Goal: Task Accomplishment & Management: Use online tool/utility

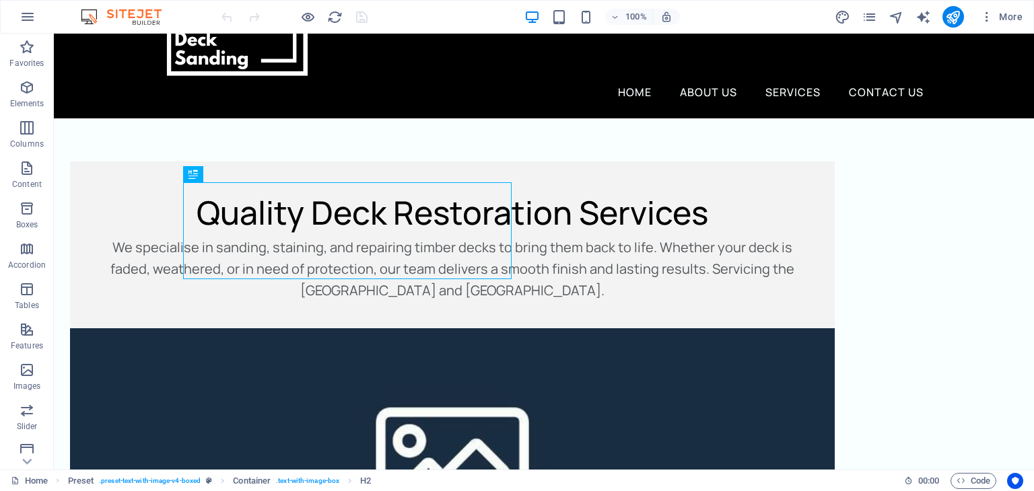
scroll to position [102, 0]
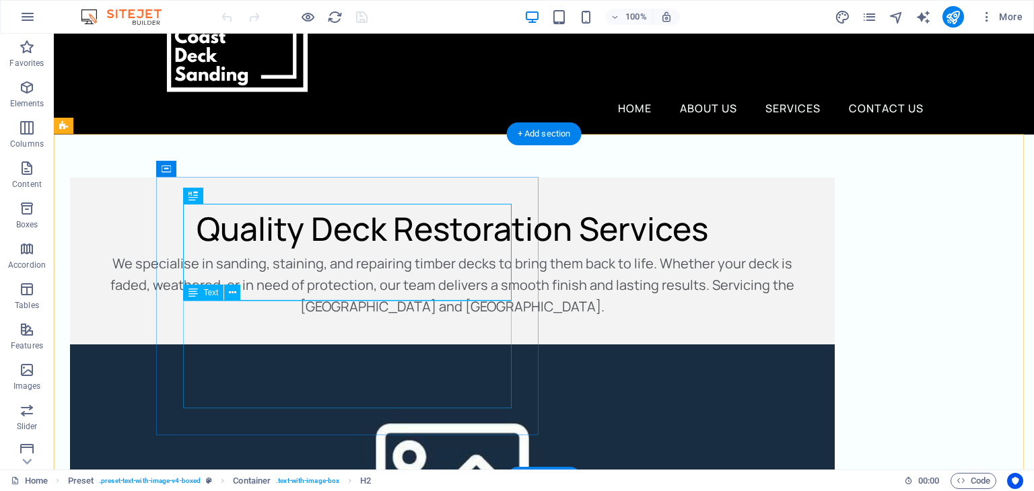
click at [310, 318] on div "We specialise in sanding, staining, and repairing timber decks to bring them ba…" at bounding box center [452, 285] width 711 height 65
click at [301, 318] on div "We specialise in sanding, staining, and repairing timber decks to bring them ba…" at bounding box center [452, 285] width 711 height 65
click at [273, 318] on div "We specialise in sanding, staining, and repairing timber decks to bring them ba…" at bounding box center [452, 285] width 711 height 65
click at [323, 318] on div "We specialise in sanding, staining, and repairing timber decks to bring them ba…" at bounding box center [452, 285] width 711 height 65
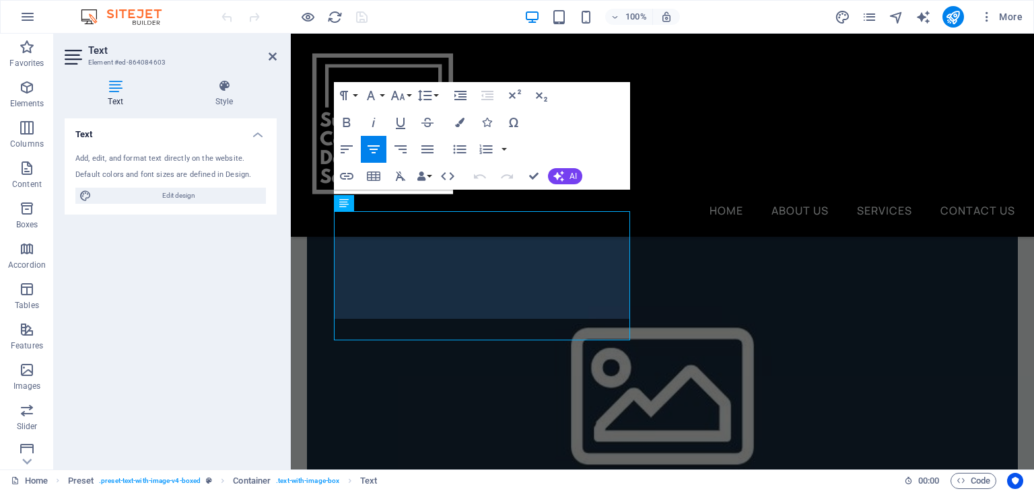
scroll to position [248, 0]
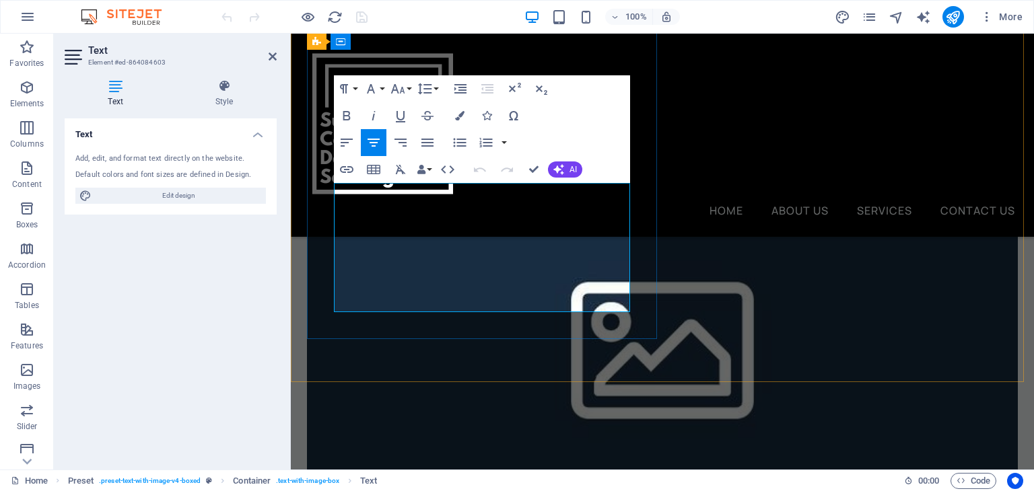
click at [489, 151] on p "We specialise in sanding, staining, and repairing timber decks to bring them ba…" at bounding box center [662, 118] width 657 height 65
click at [526, 151] on p "We specialise in sanding, staining, and repairing timber decks to bring them ba…" at bounding box center [662, 118] width 657 height 65
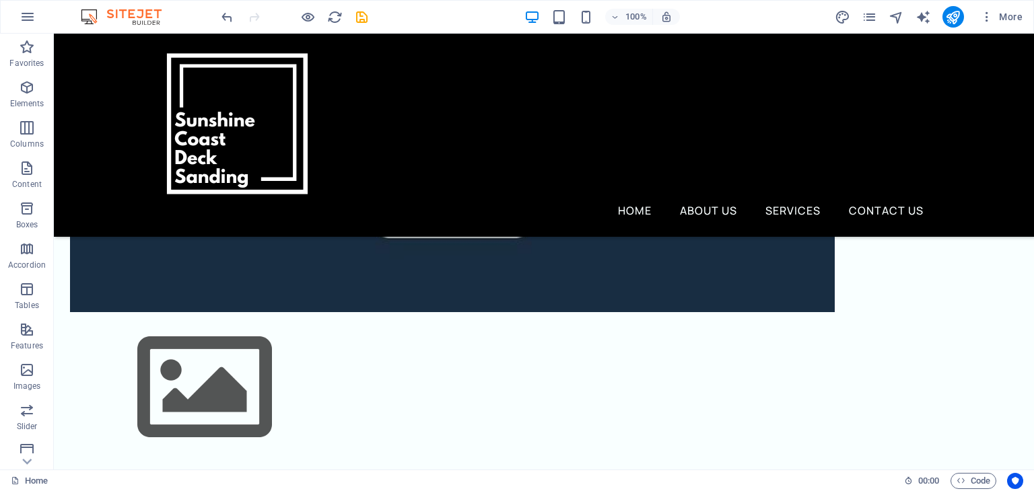
scroll to position [402, 0]
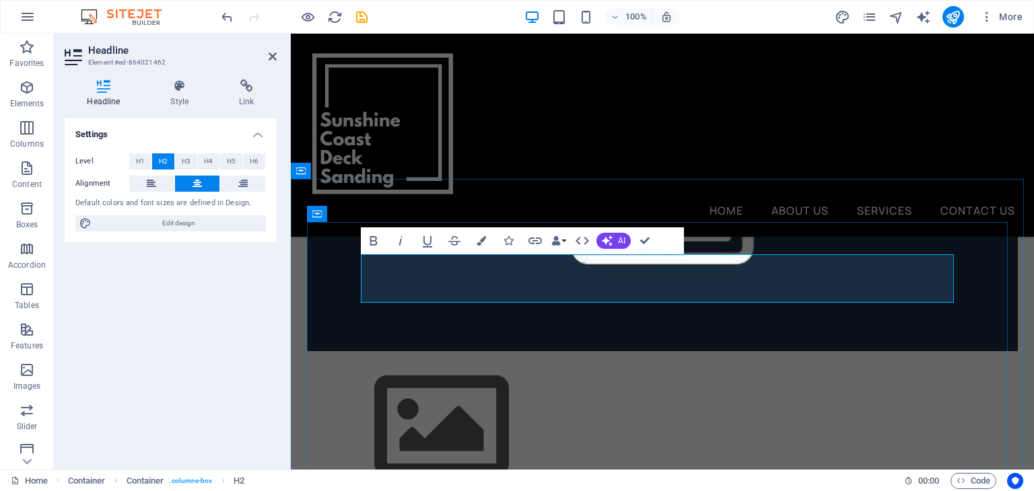
scroll to position [451, 0]
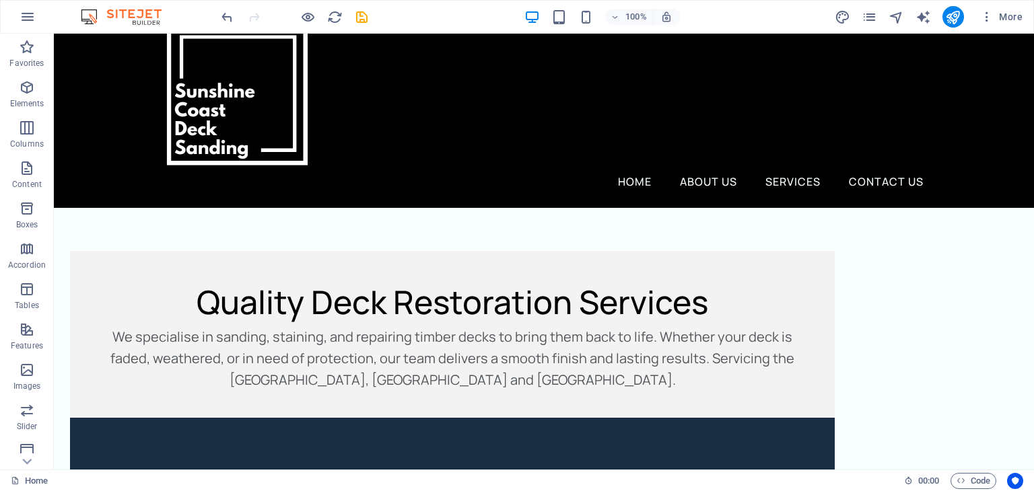
scroll to position [0, 0]
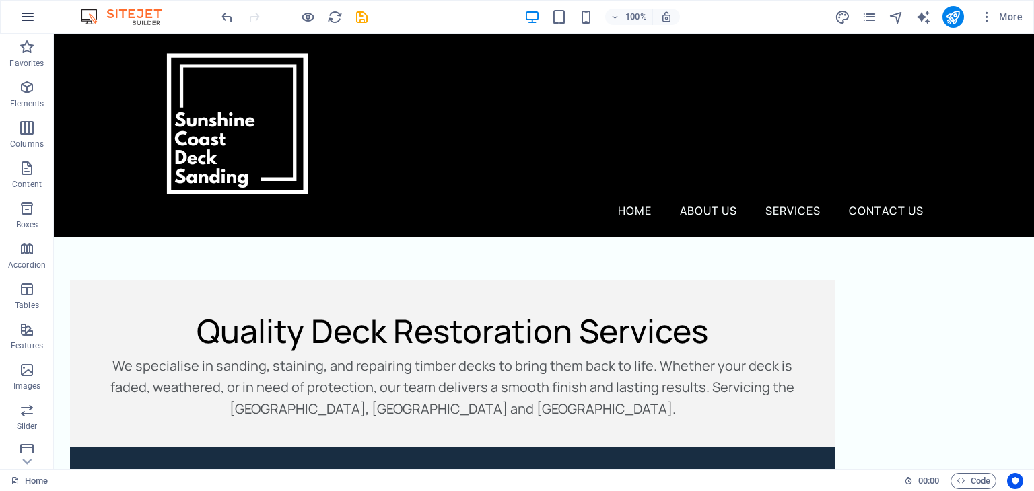
click at [27, 15] on icon "button" at bounding box center [28, 17] width 16 height 16
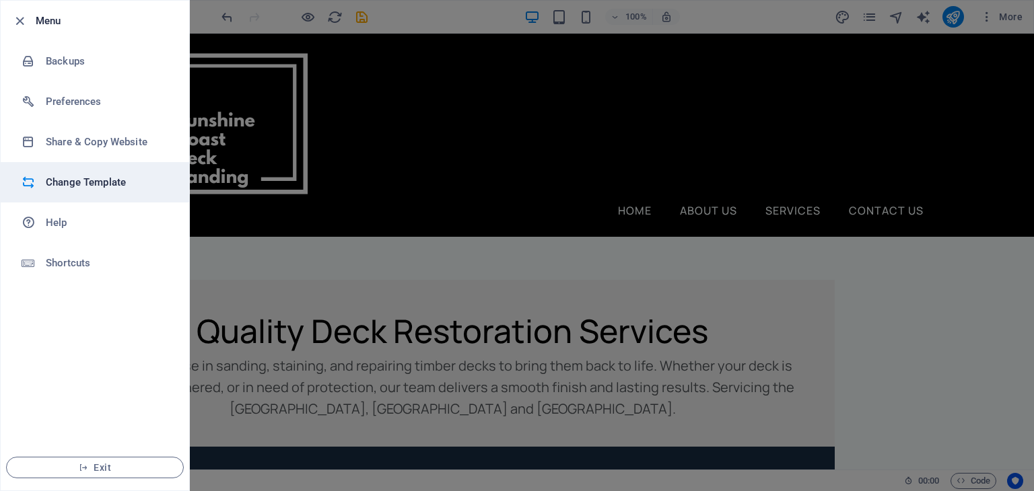
click at [75, 186] on h6 "Change Template" at bounding box center [108, 182] width 125 height 16
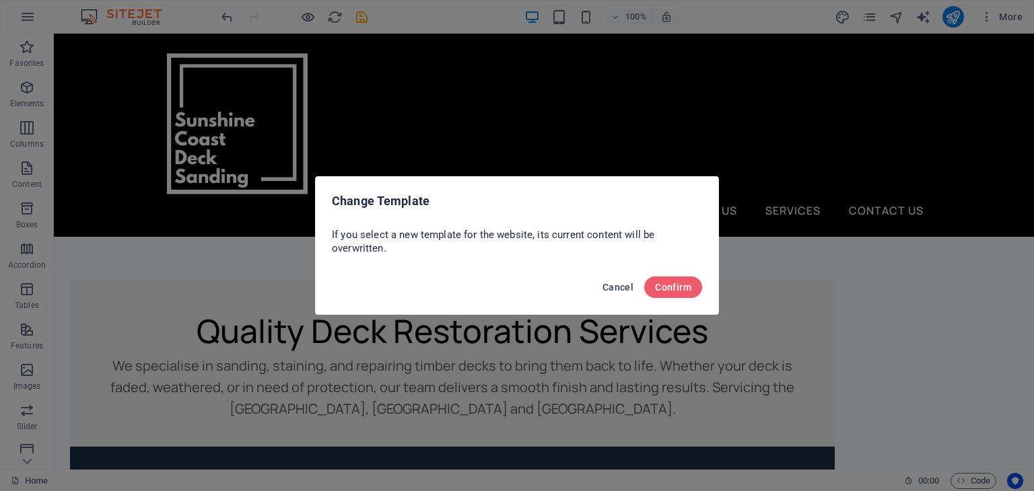
click at [611, 294] on button "Cancel" at bounding box center [618, 288] width 42 height 22
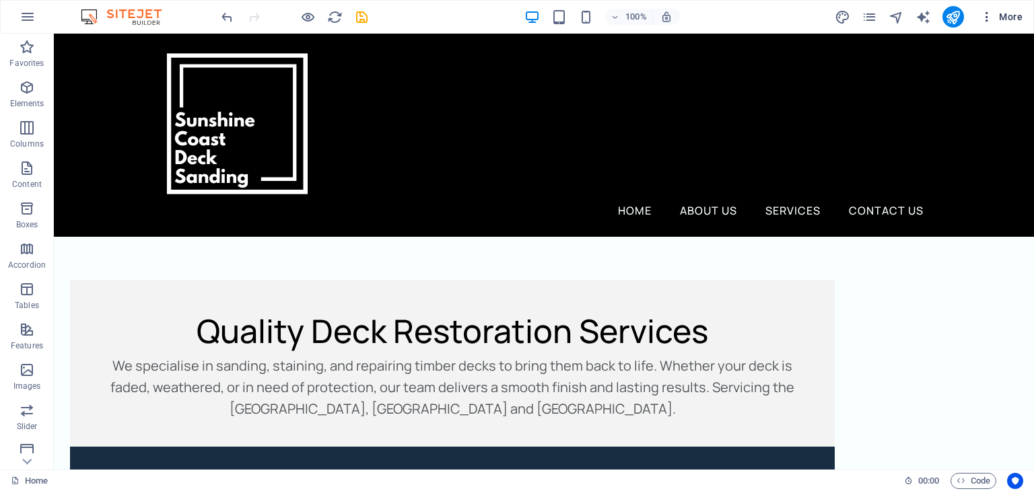
click at [987, 24] on button "More" at bounding box center [1000, 17] width 53 height 22
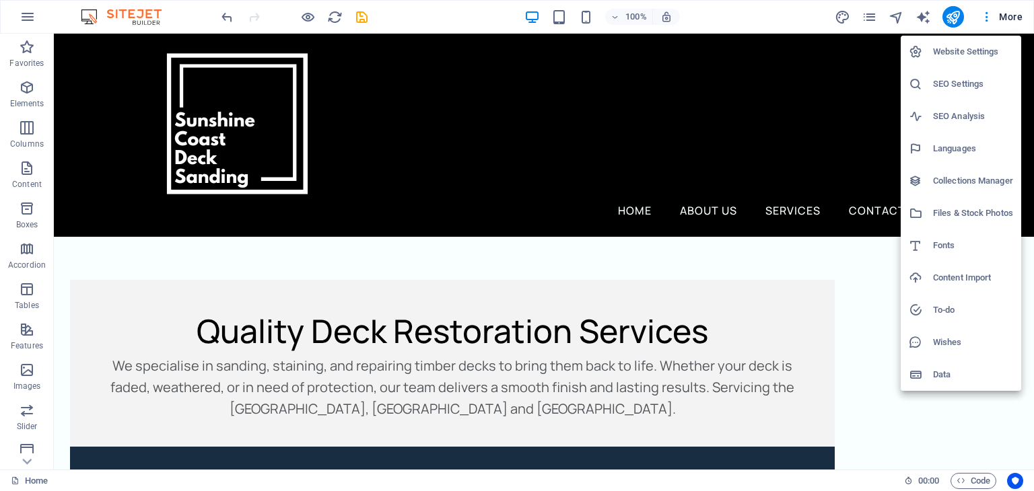
click at [921, 12] on div at bounding box center [517, 245] width 1034 height 491
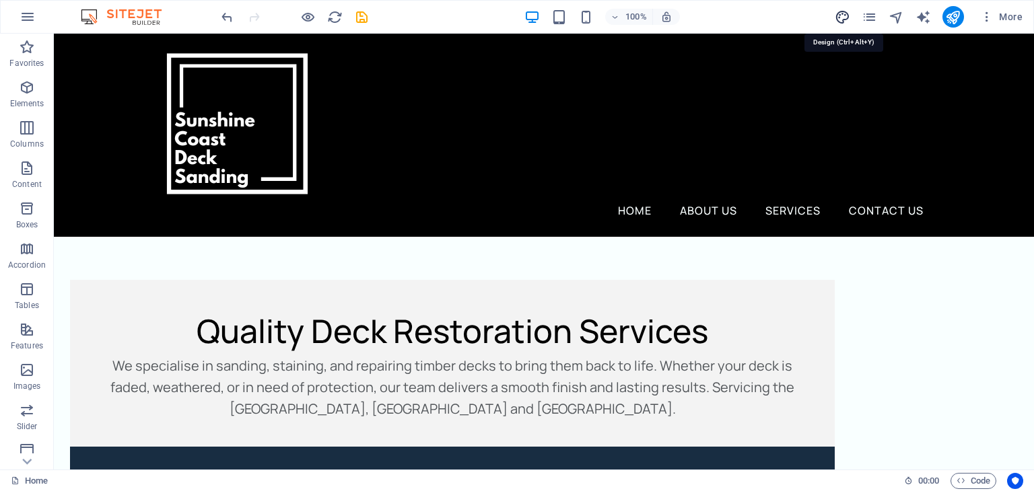
click at [834, 10] on icon "design" at bounding box center [841, 16] width 15 height 15
select select "px"
select select "400"
select select "px"
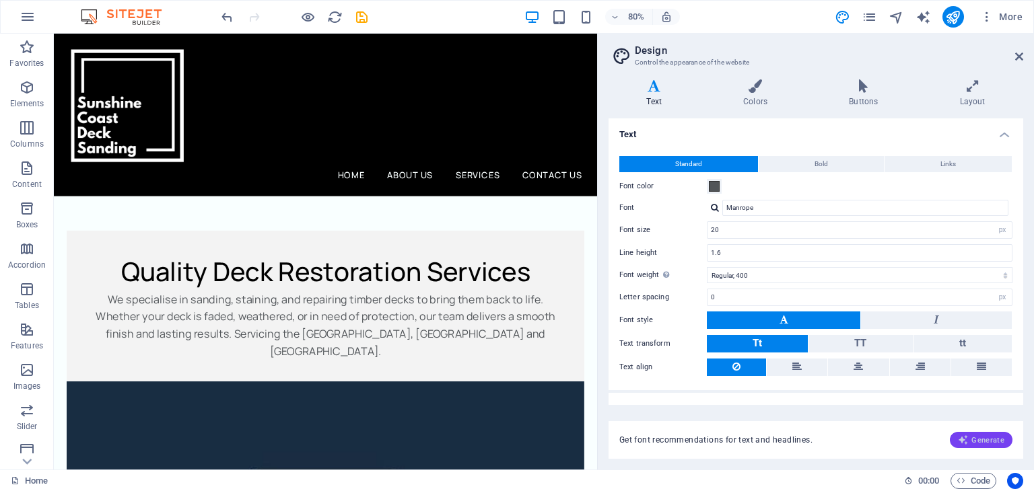
click at [969, 432] on button "Generate" at bounding box center [981, 440] width 63 height 16
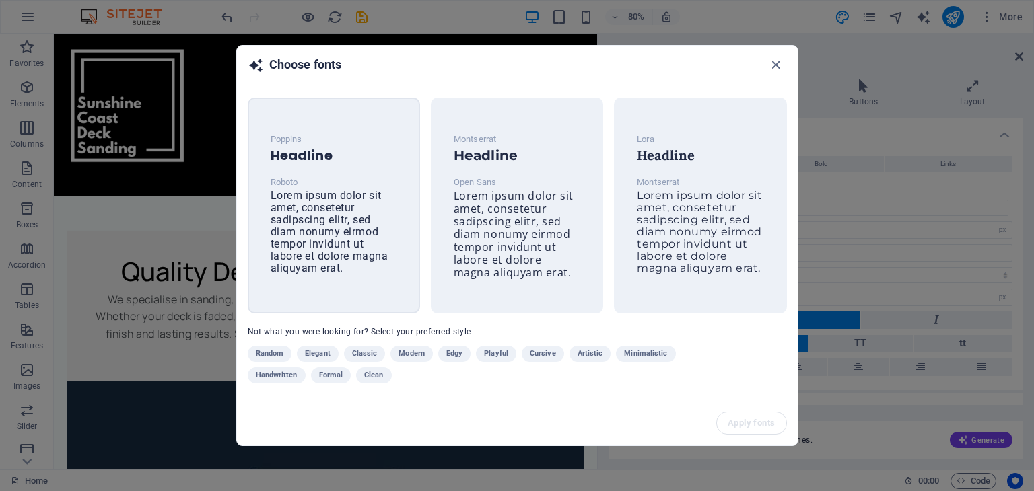
click at [343, 238] on span "Lorem ipsum dolor sit amet, consetetur sadipscing elitr, sed diam nonumy eirmod…" at bounding box center [330, 231] width 118 height 85
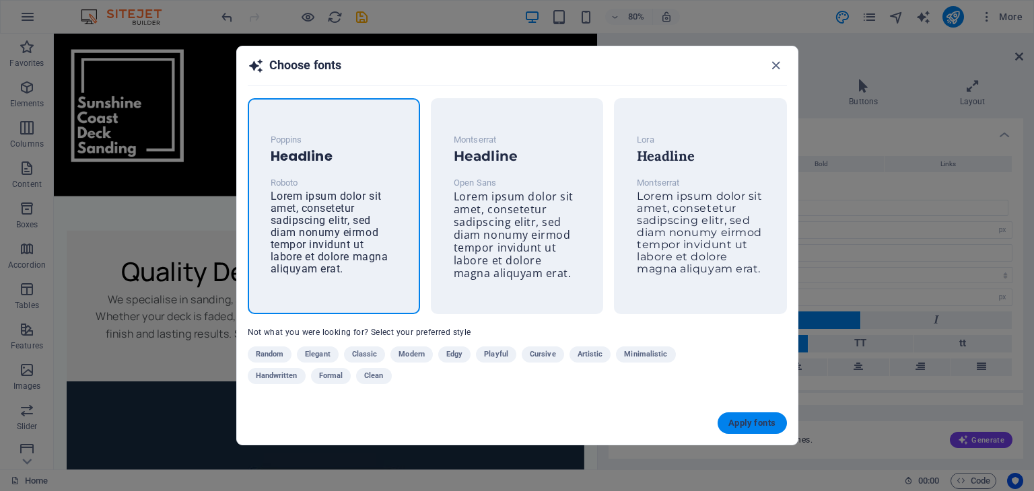
click at [732, 425] on span "Apply fonts" at bounding box center [751, 423] width 47 height 11
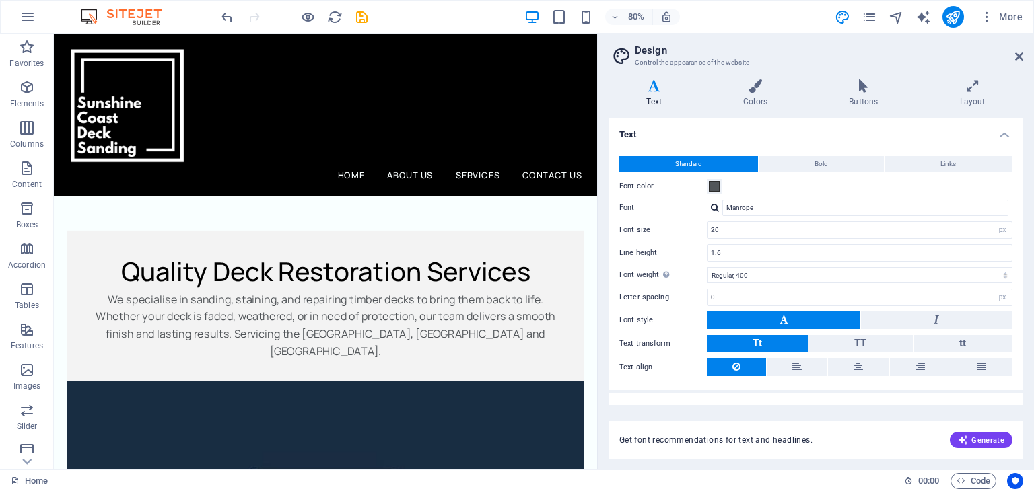
type input "Roboto"
type input "16"
type input "1.5"
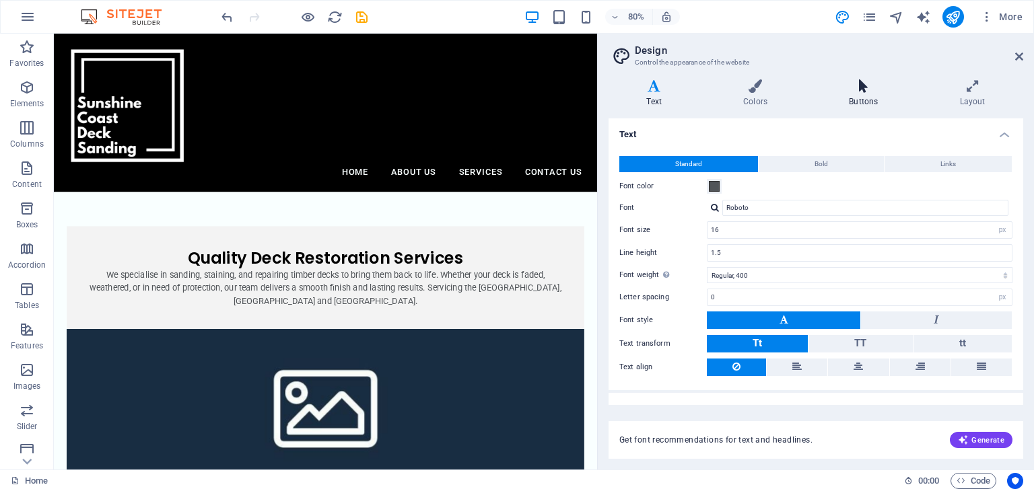
click at [863, 91] on icon at bounding box center [863, 85] width 105 height 13
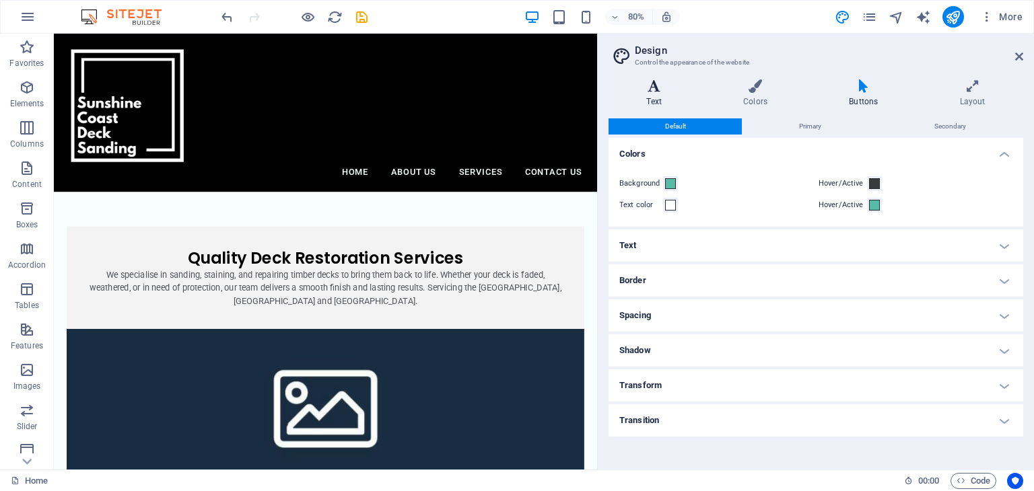
click at [651, 87] on icon at bounding box center [654, 85] width 92 height 13
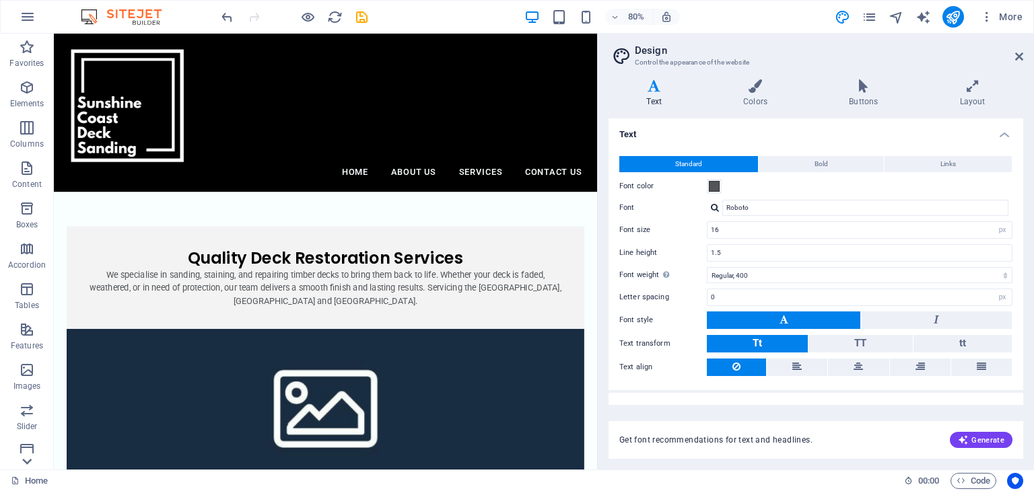
click at [24, 51] on icon at bounding box center [26, 41] width 19 height 19
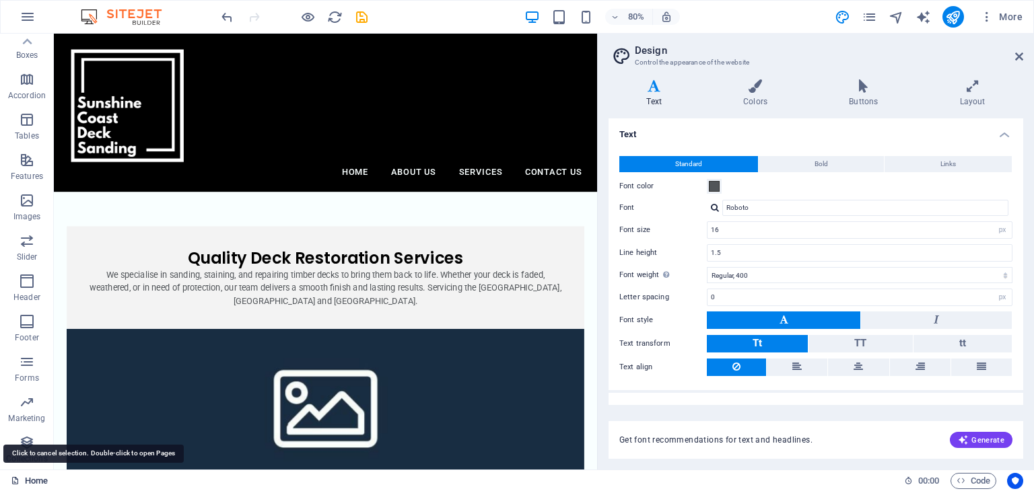
click at [15, 478] on icon at bounding box center [15, 480] width 9 height 9
click at [27, 479] on link "Home" at bounding box center [29, 481] width 37 height 16
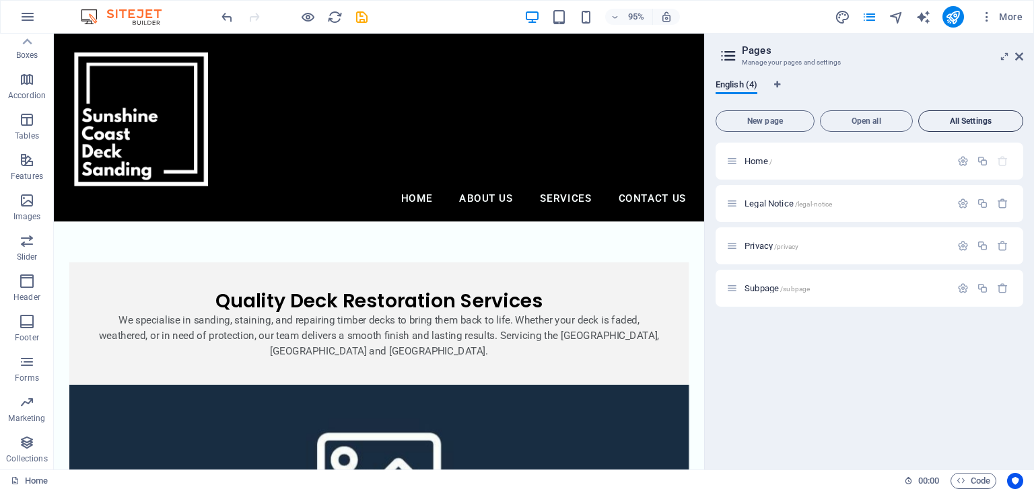
click at [985, 131] on button "All Settings" at bounding box center [970, 121] width 105 height 22
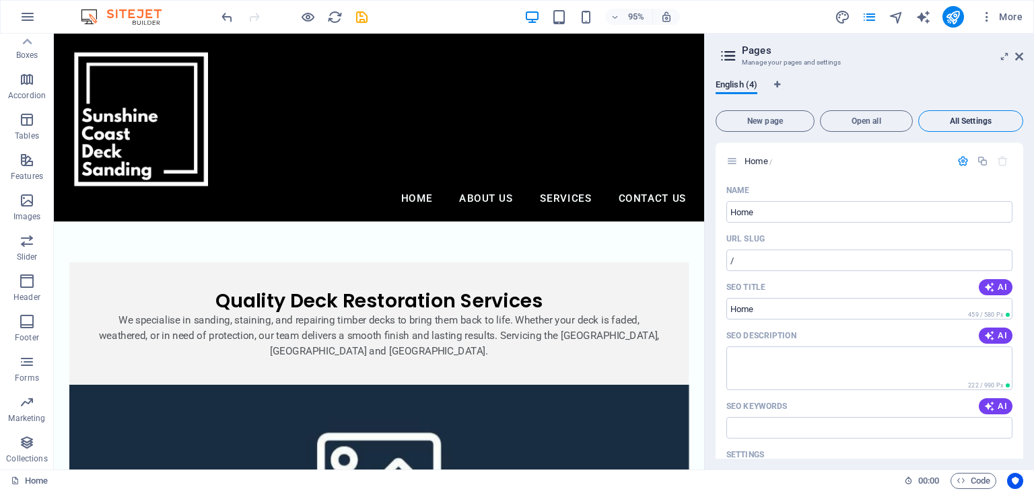
scroll to position [1637, 0]
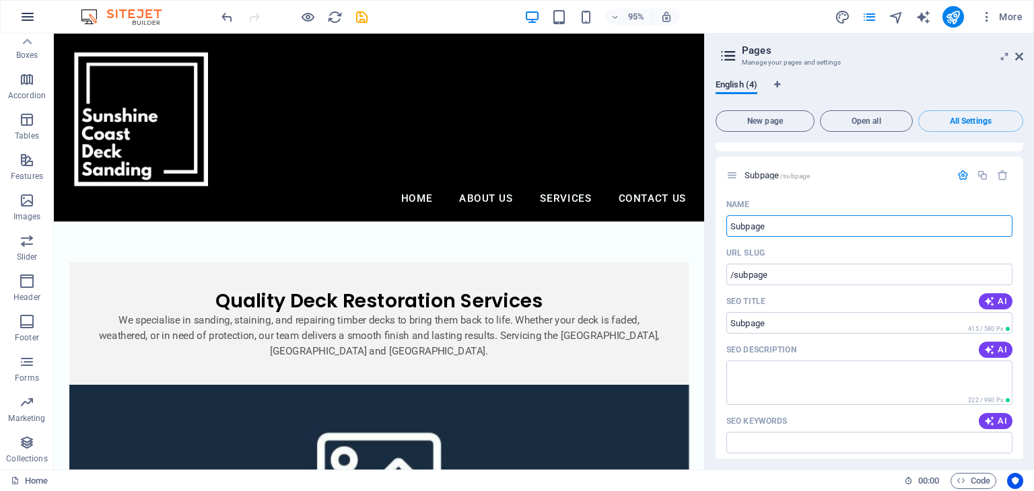
click at [32, 16] on icon "button" at bounding box center [28, 17] width 16 height 16
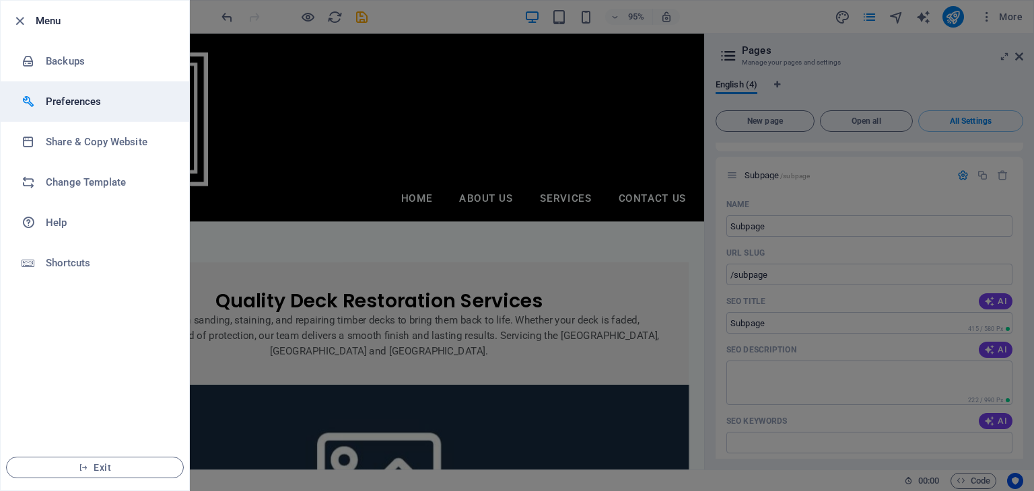
click at [50, 106] on h6 "Preferences" at bounding box center [108, 102] width 125 height 16
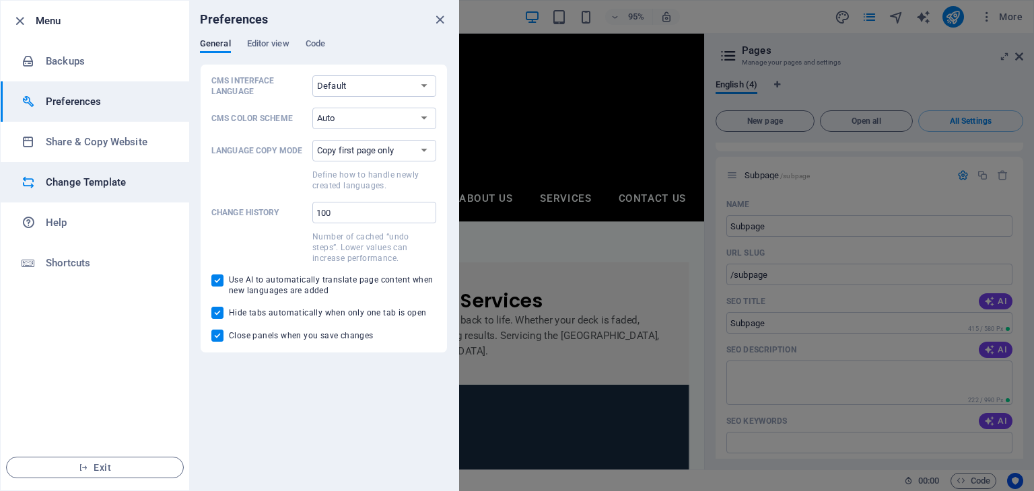
click at [96, 175] on h6 "Change Template" at bounding box center [108, 182] width 125 height 16
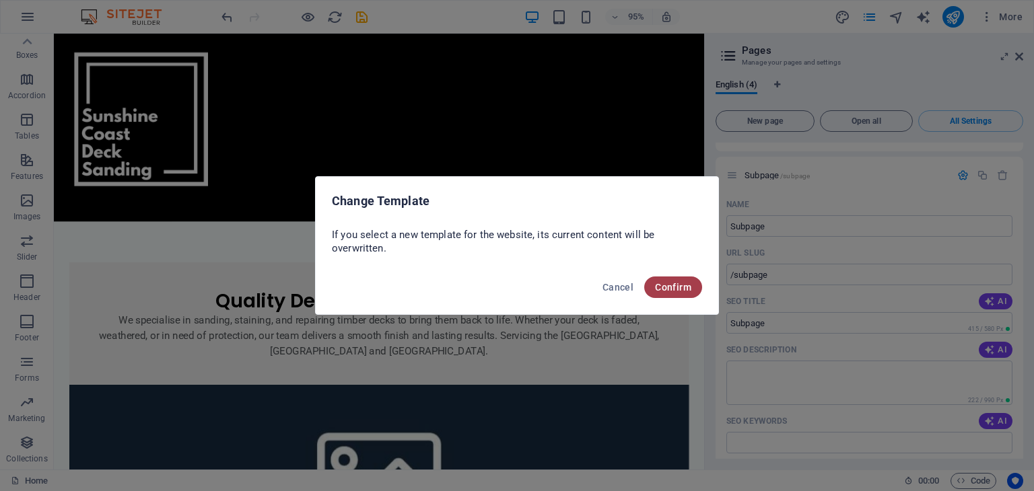
click at [668, 291] on span "Confirm" at bounding box center [673, 287] width 36 height 11
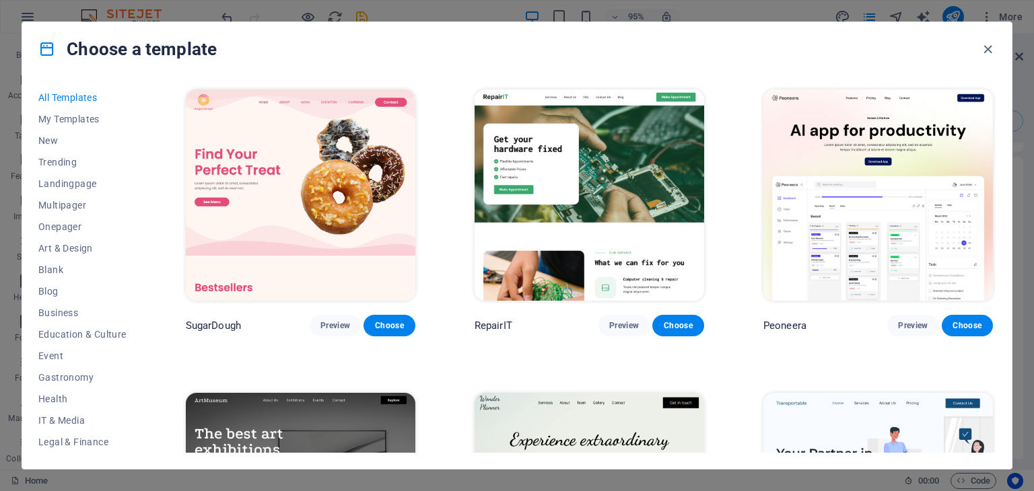
drag, startPoint x: 995, startPoint y: 93, endPoint x: 997, endPoint y: 106, distance: 12.9
click at [997, 106] on div "All Templates My Templates New Trending Landingpage Multipager Onepager Art & D…" at bounding box center [516, 272] width 989 height 393
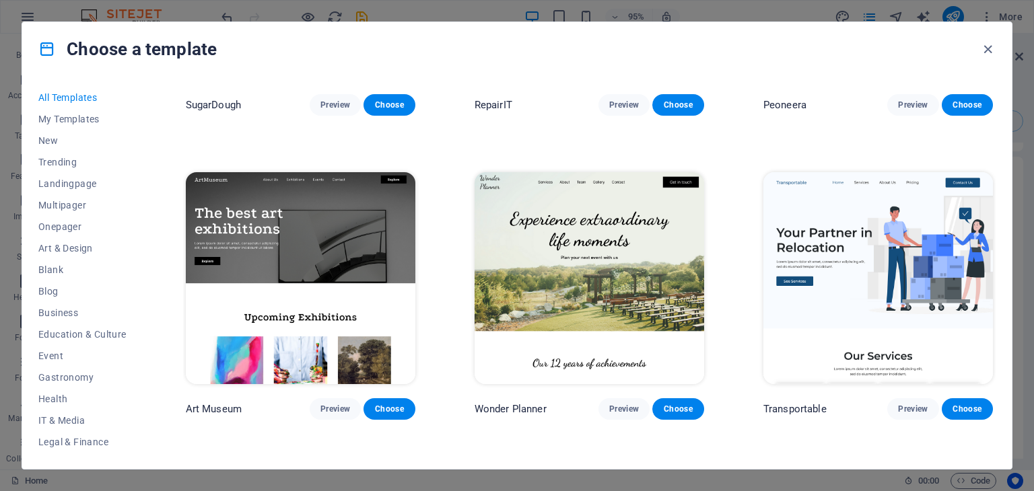
scroll to position [245, 0]
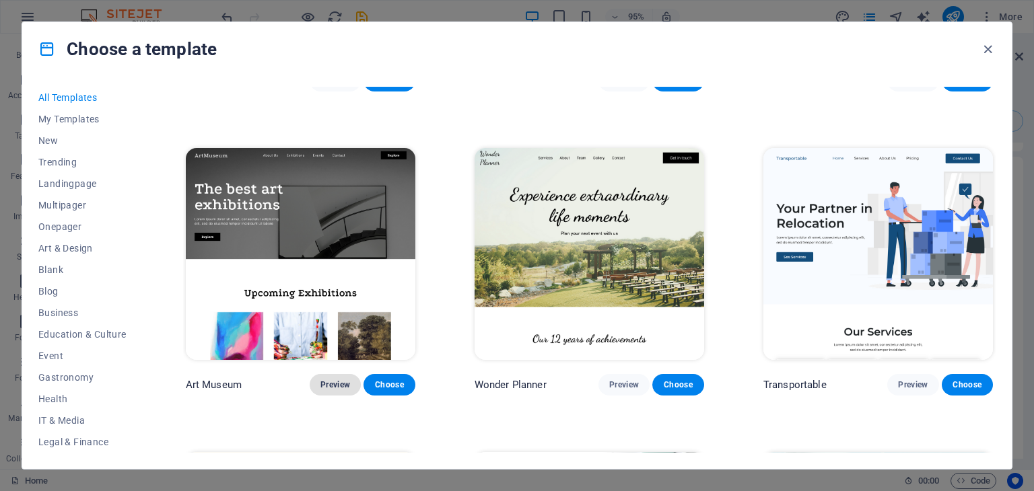
click at [339, 390] on button "Preview" at bounding box center [335, 385] width 51 height 22
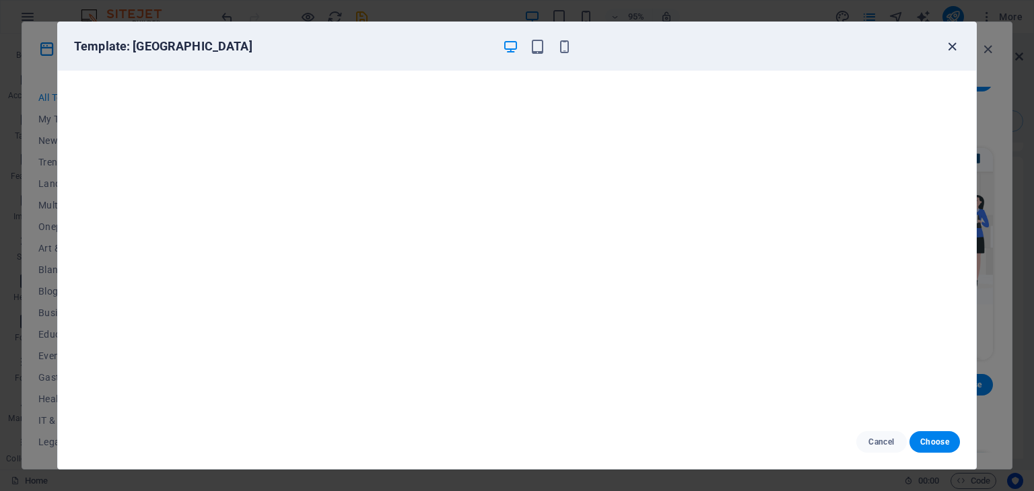
click at [952, 47] on icon "button" at bounding box center [951, 46] width 15 height 15
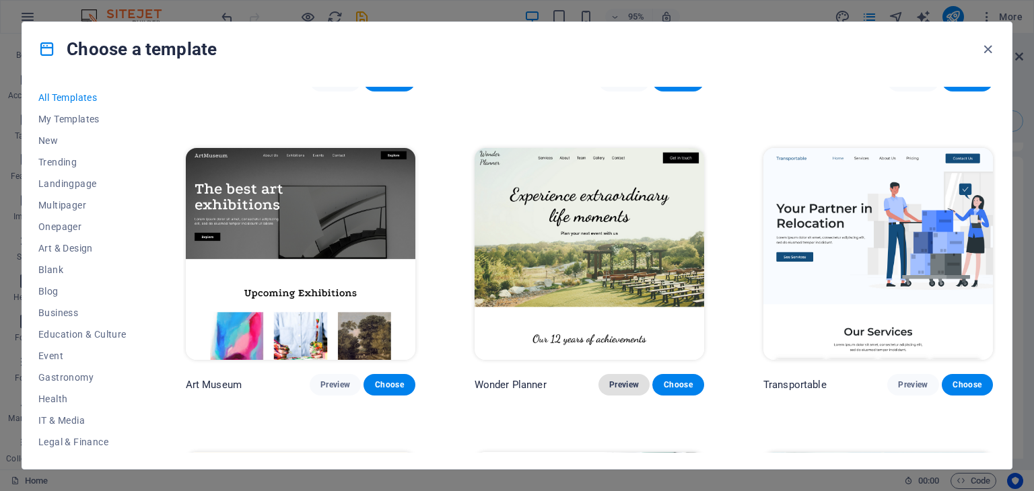
click at [615, 386] on span "Preview" at bounding box center [624, 385] width 30 height 11
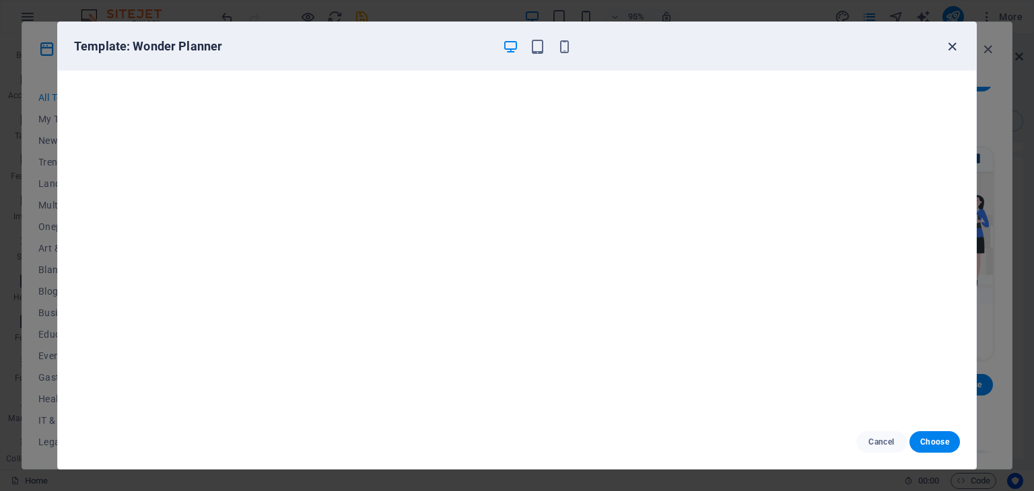
click at [958, 50] on icon "button" at bounding box center [951, 46] width 15 height 15
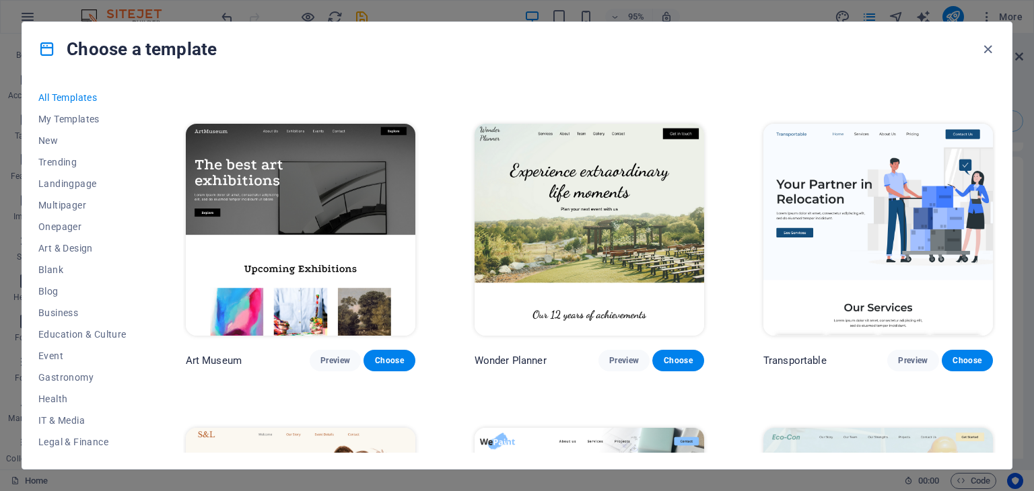
scroll to position [367, 0]
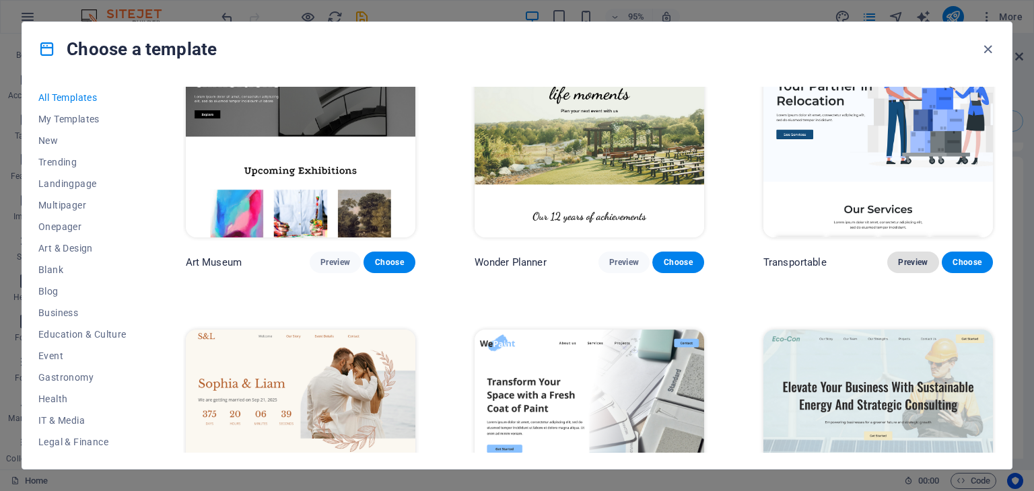
click at [917, 266] on button "Preview" at bounding box center [912, 263] width 51 height 22
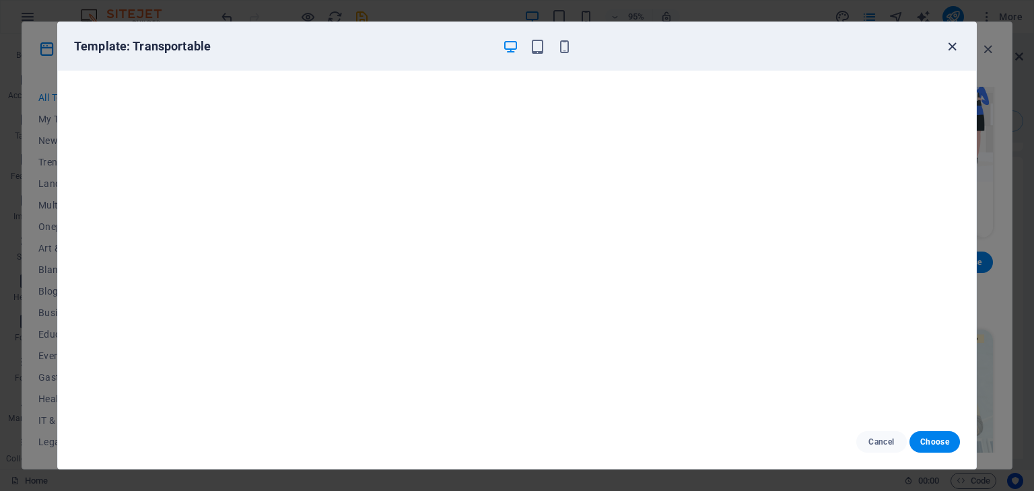
click at [953, 46] on icon "button" at bounding box center [951, 46] width 15 height 15
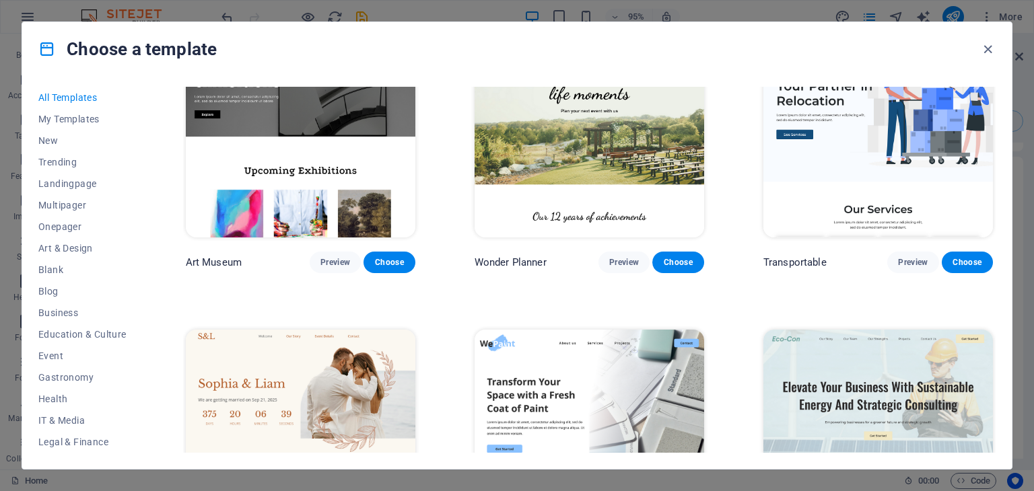
drag, startPoint x: 995, startPoint y: 100, endPoint x: 995, endPoint y: 114, distance: 13.5
click at [995, 114] on div "All Templates My Templates New Trending Landingpage Multipager Onepager Art & D…" at bounding box center [516, 272] width 989 height 393
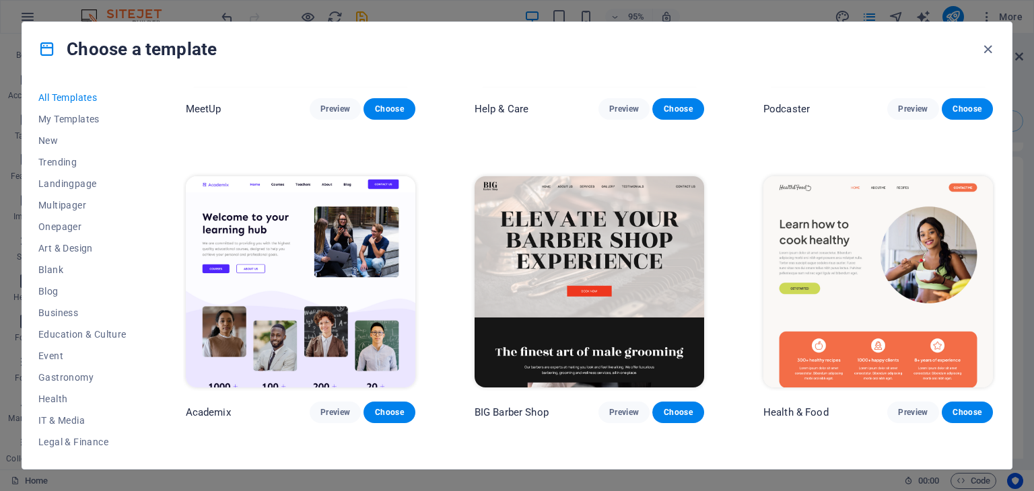
scroll to position [1202, 0]
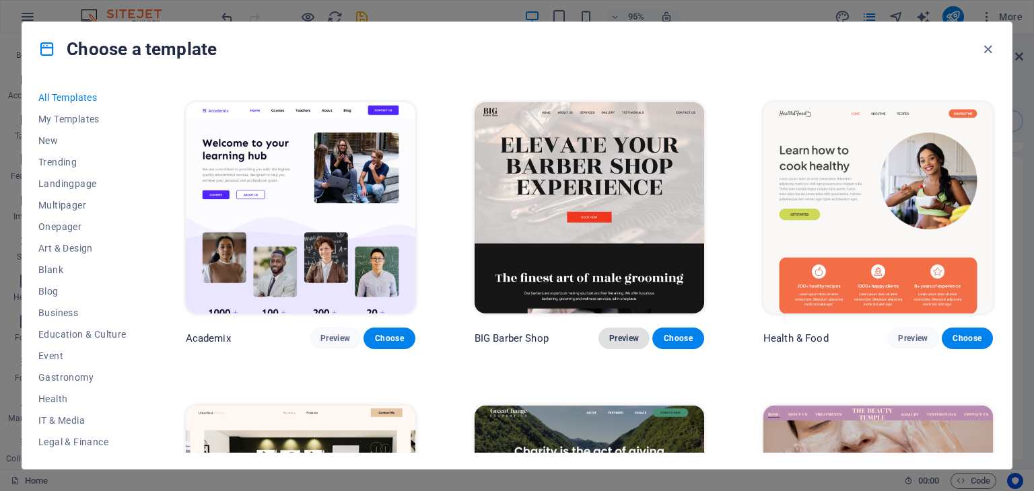
click at [630, 333] on span "Preview" at bounding box center [624, 338] width 30 height 11
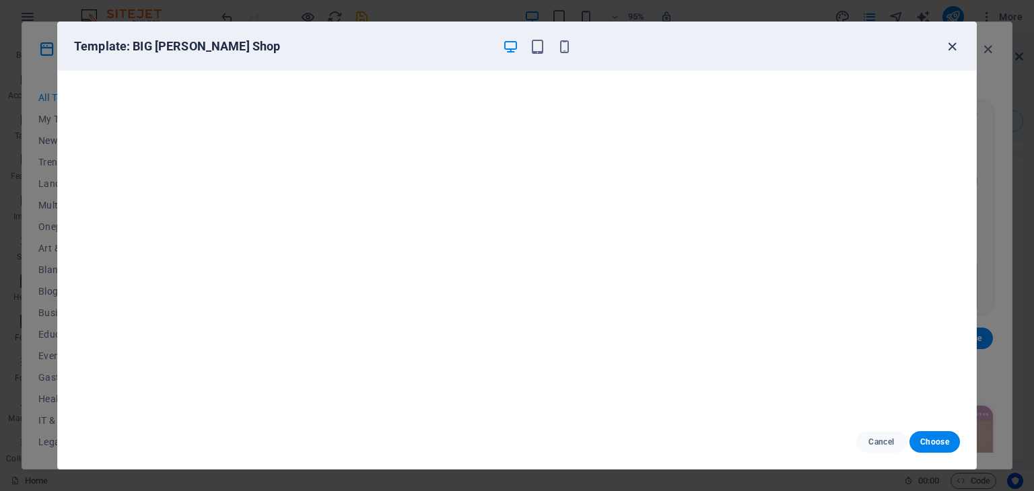
click at [956, 53] on icon "button" at bounding box center [951, 46] width 15 height 15
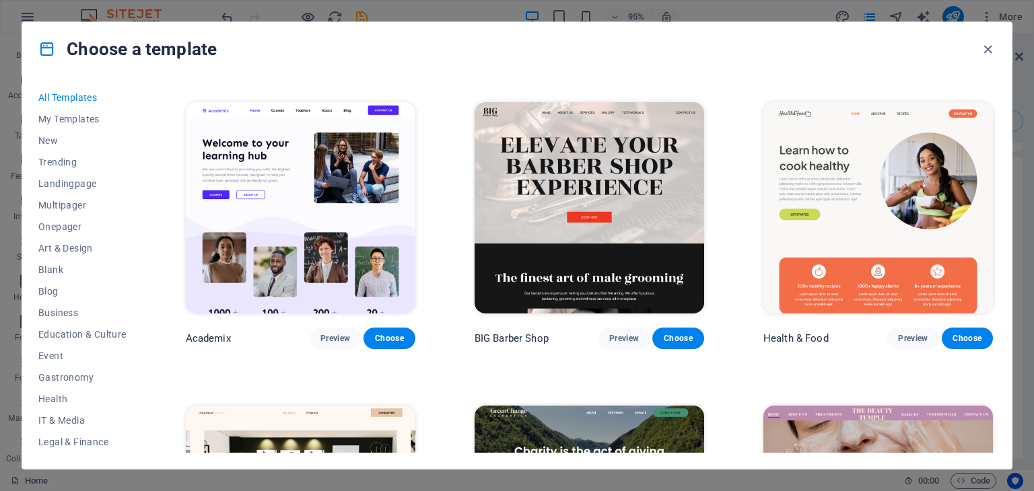
drag, startPoint x: 991, startPoint y: 116, endPoint x: 991, endPoint y: 135, distance: 18.2
click at [991, 135] on div "Health & Food Preview Choose" at bounding box center [877, 225] width 235 height 250
drag, startPoint x: 996, startPoint y: 118, endPoint x: 996, endPoint y: 127, distance: 8.7
click at [996, 127] on div "All Templates My Templates New Trending Landingpage Multipager Onepager Art & D…" at bounding box center [516, 272] width 989 height 393
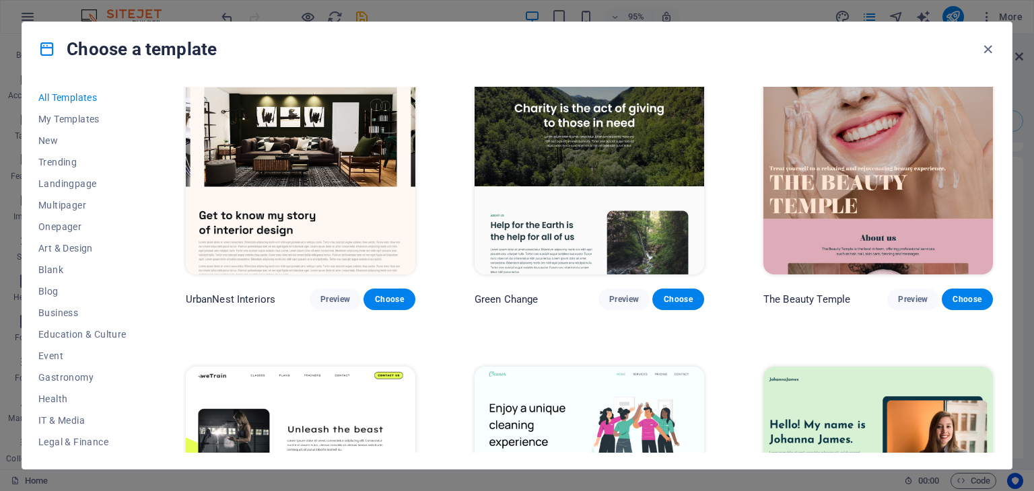
scroll to position [1496, 0]
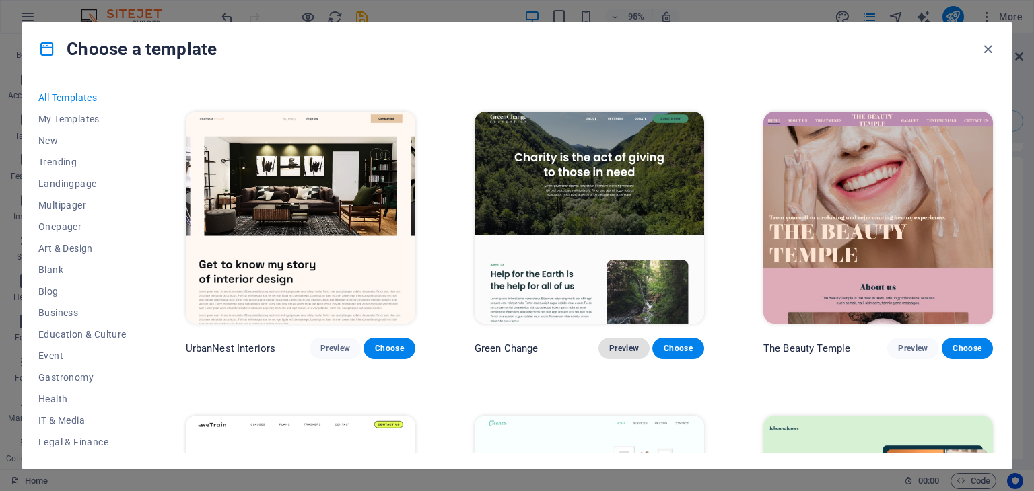
click at [633, 344] on span "Preview" at bounding box center [624, 348] width 30 height 11
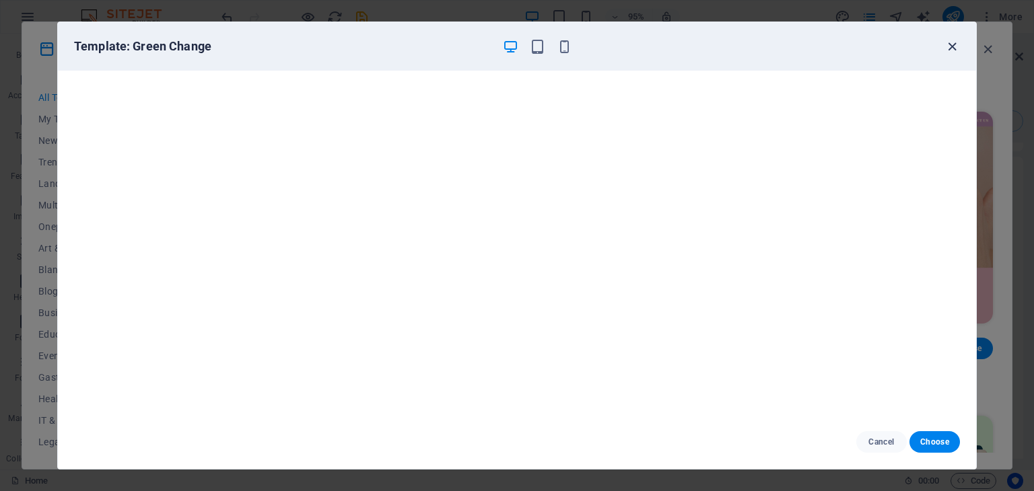
click at [952, 49] on icon "button" at bounding box center [951, 46] width 15 height 15
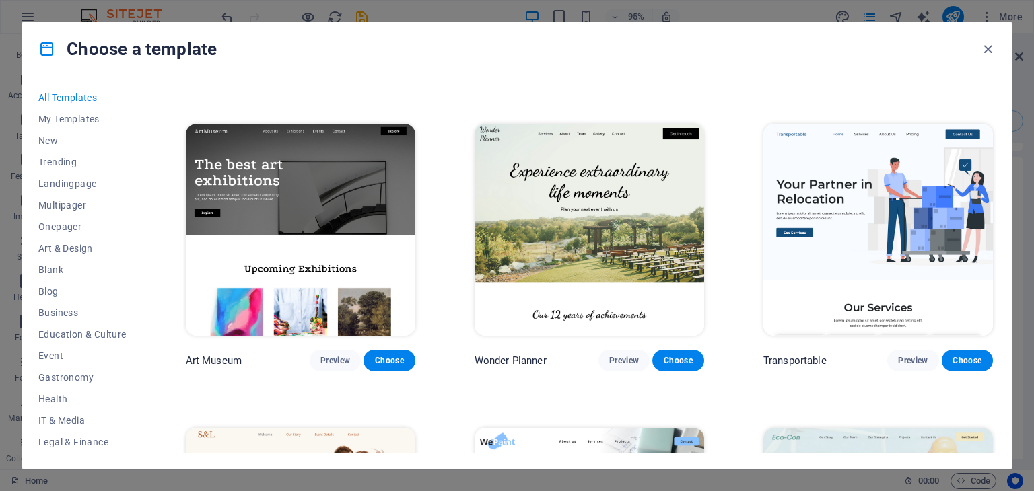
scroll to position [294, 0]
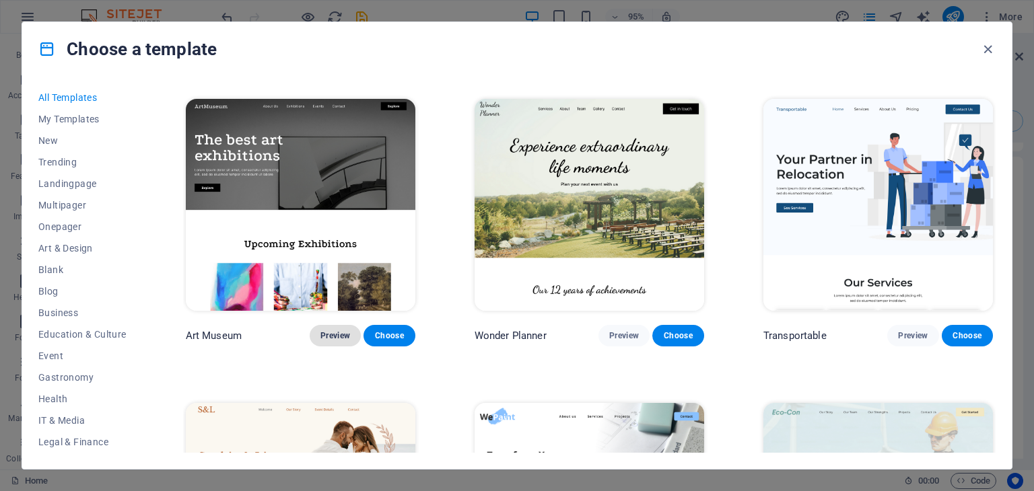
click at [334, 337] on span "Preview" at bounding box center [335, 335] width 30 height 11
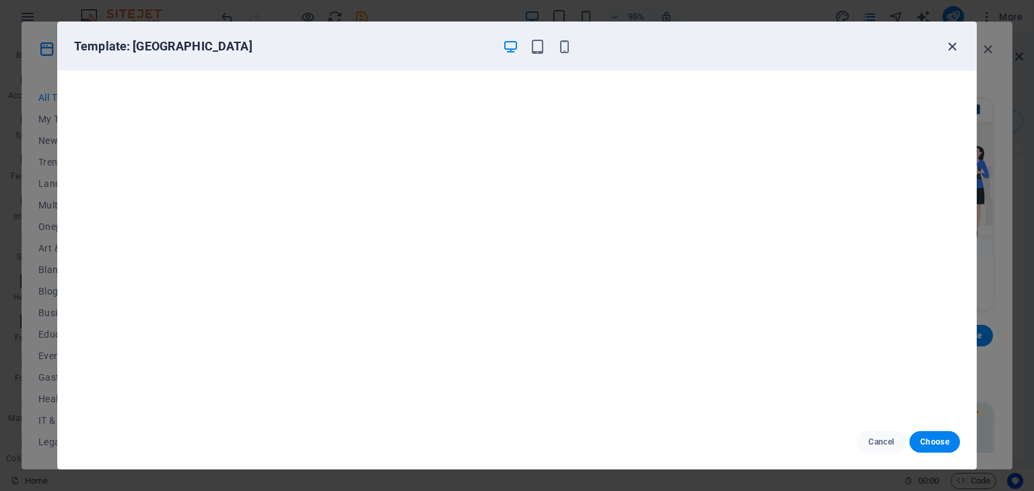
click at [952, 48] on icon "button" at bounding box center [951, 46] width 15 height 15
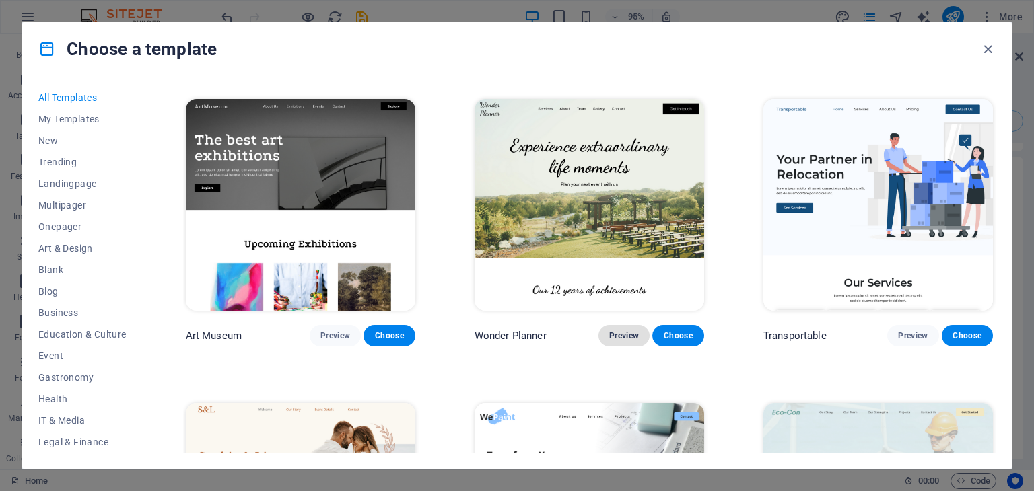
click at [620, 334] on span "Preview" at bounding box center [624, 335] width 30 height 11
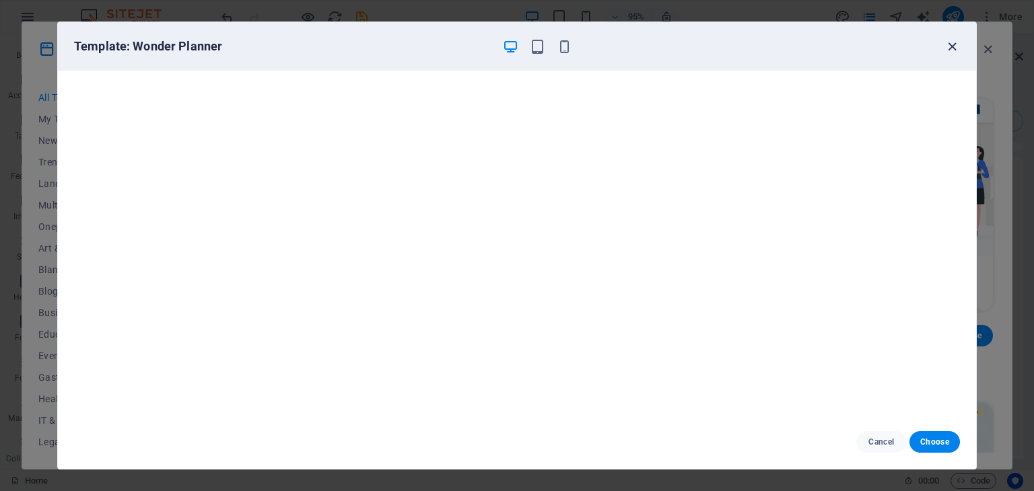
click at [948, 47] on icon "button" at bounding box center [951, 46] width 15 height 15
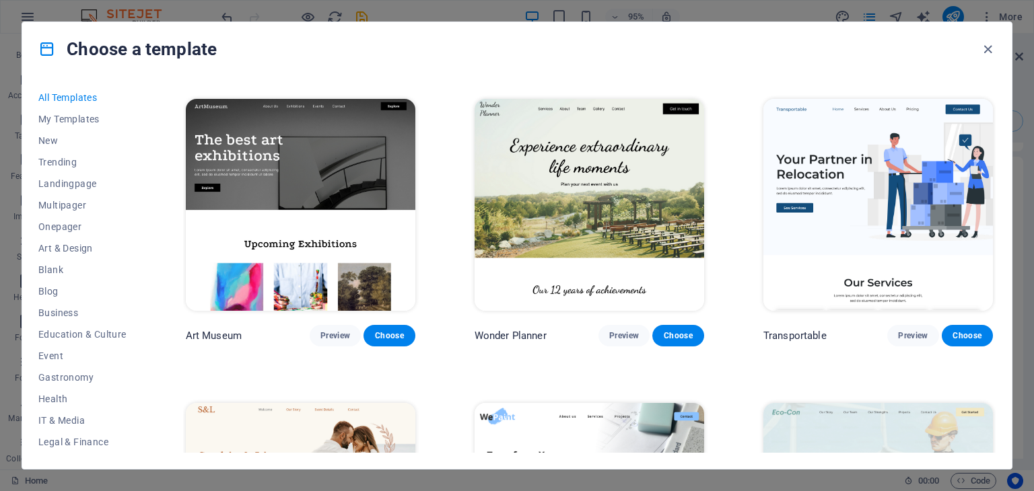
drag, startPoint x: 995, startPoint y: 100, endPoint x: 995, endPoint y: 118, distance: 17.5
click at [995, 118] on div "All Templates My Templates New Trending Landingpage Multipager Onepager Art & D…" at bounding box center [516, 272] width 989 height 393
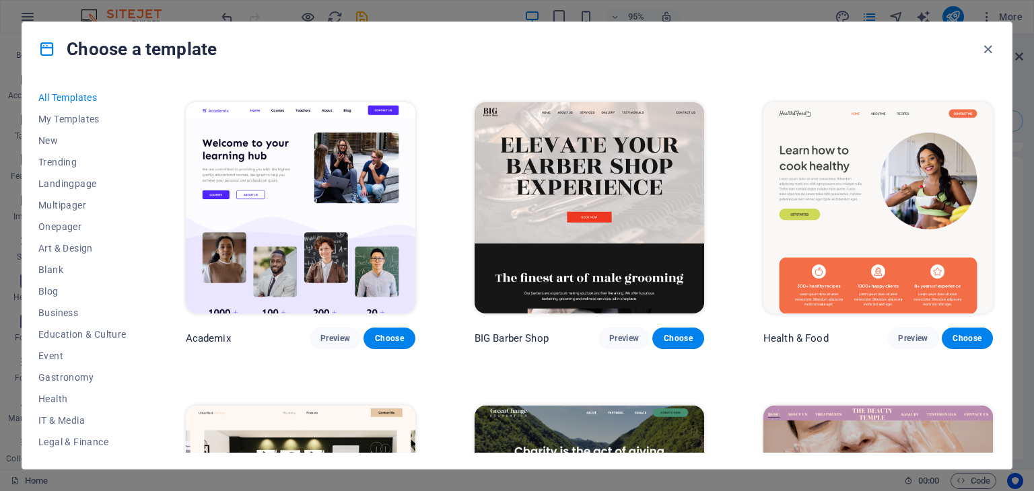
scroll to position [1152, 0]
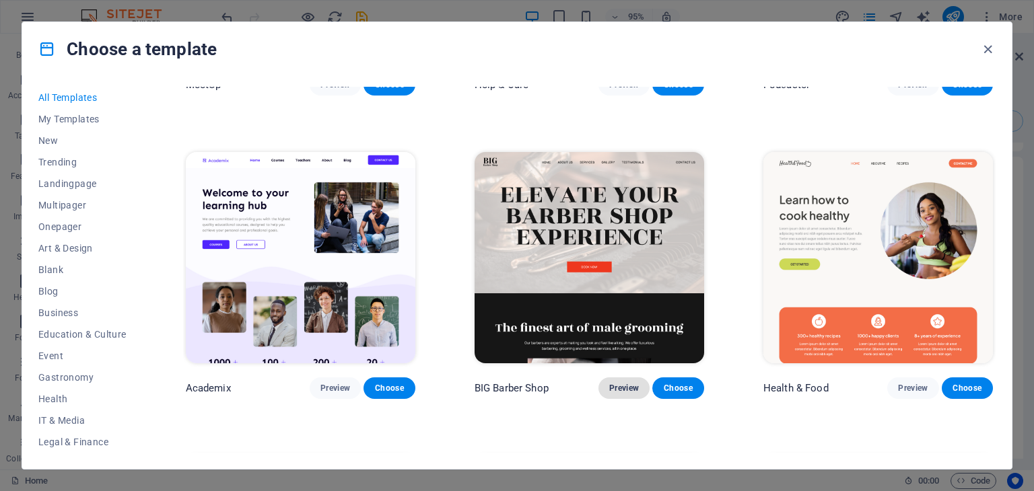
click at [622, 386] on span "Preview" at bounding box center [624, 388] width 30 height 11
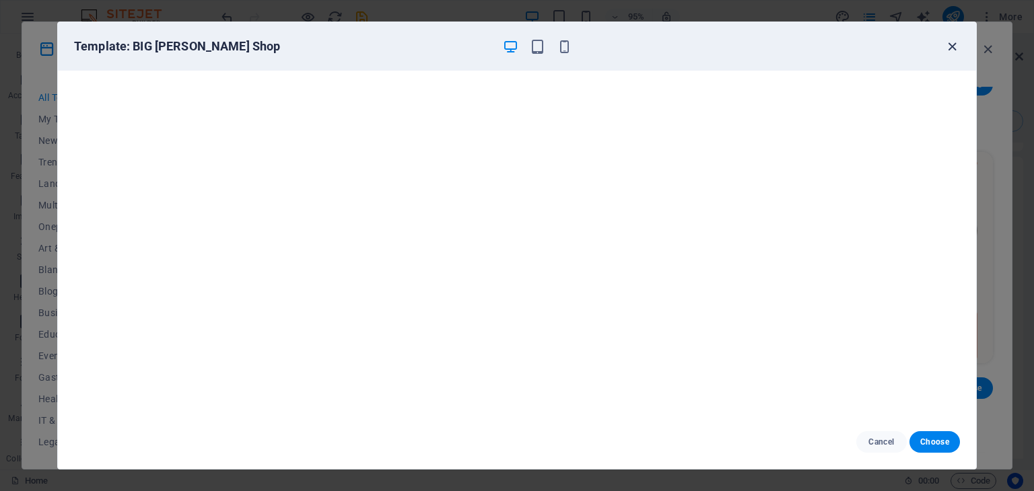
click at [952, 44] on icon "button" at bounding box center [951, 46] width 15 height 15
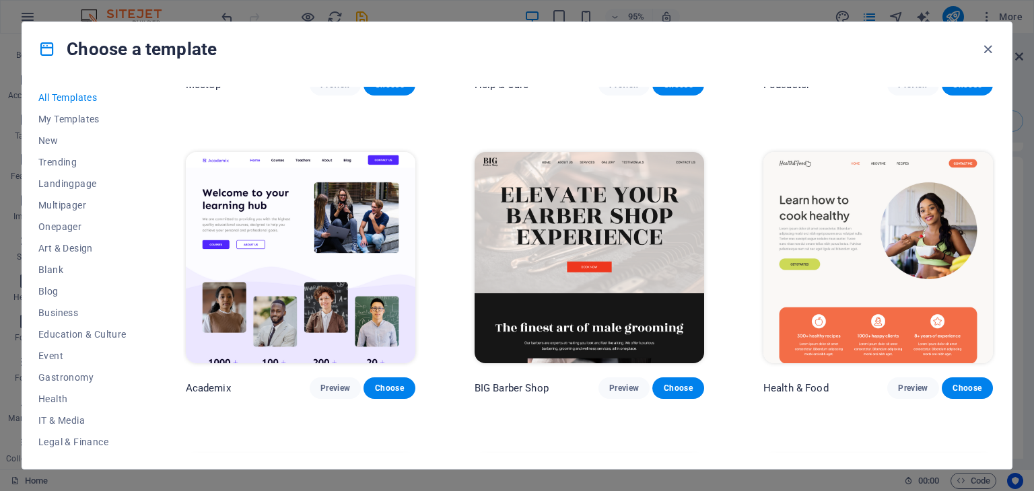
drag, startPoint x: 992, startPoint y: 116, endPoint x: 990, endPoint y: 90, distance: 26.3
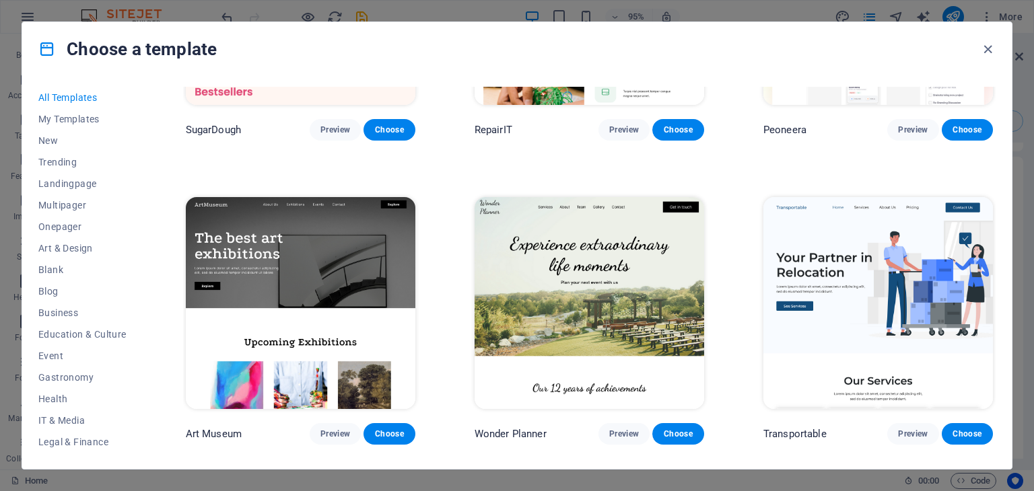
scroll to position [197, 0]
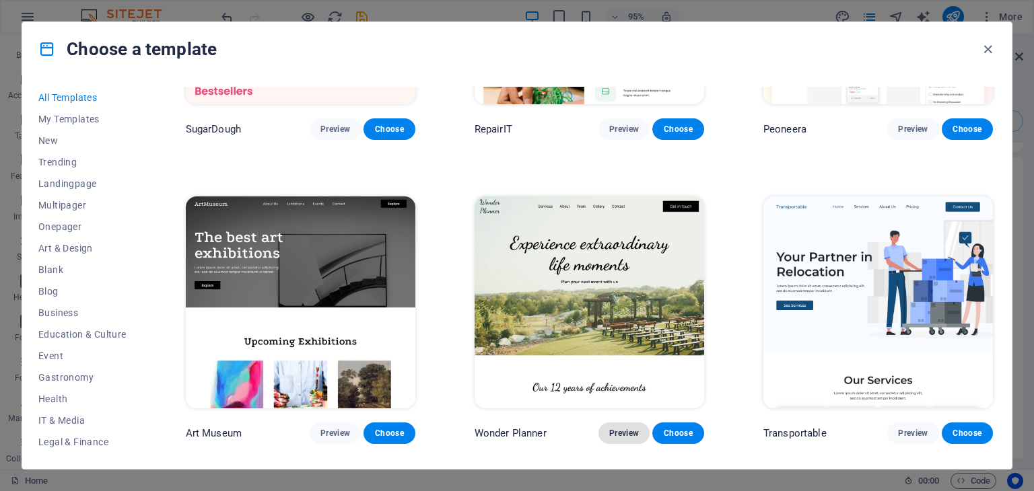
click at [616, 429] on span "Preview" at bounding box center [624, 433] width 30 height 11
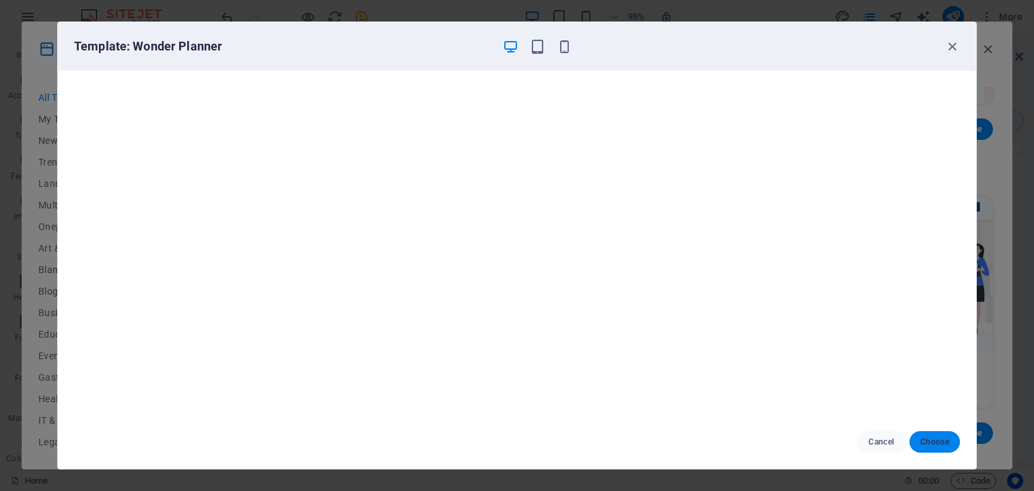
click at [935, 447] on span "Choose" at bounding box center [934, 442] width 29 height 11
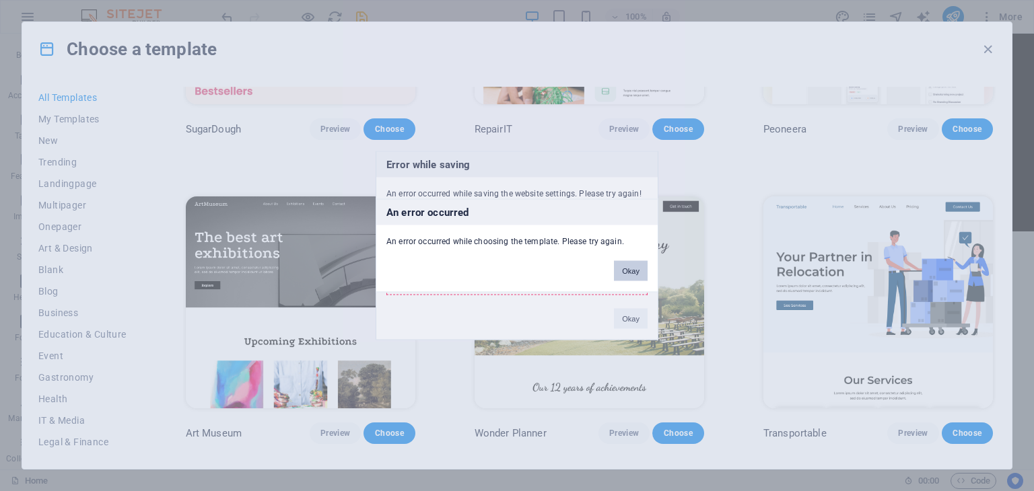
click at [639, 275] on button "Okay" at bounding box center [631, 271] width 34 height 20
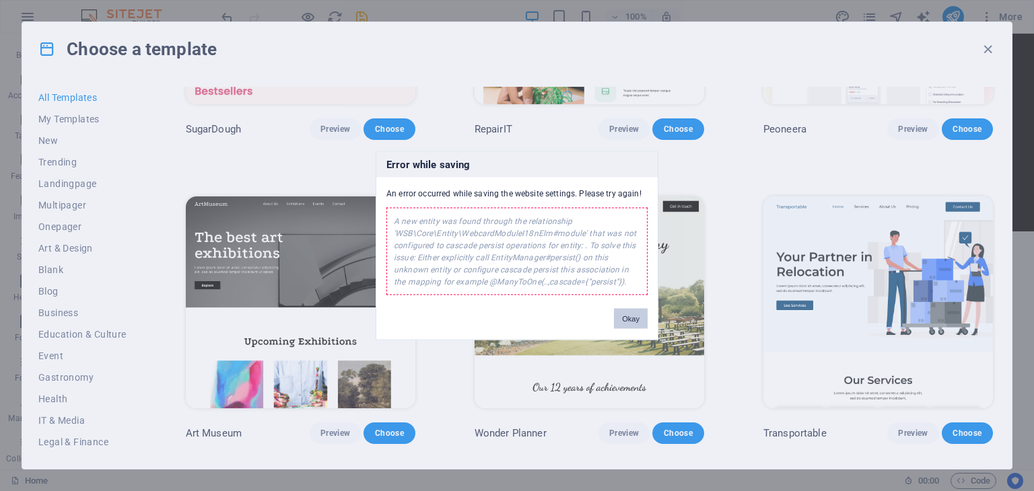
click at [623, 316] on button "Okay" at bounding box center [631, 319] width 34 height 20
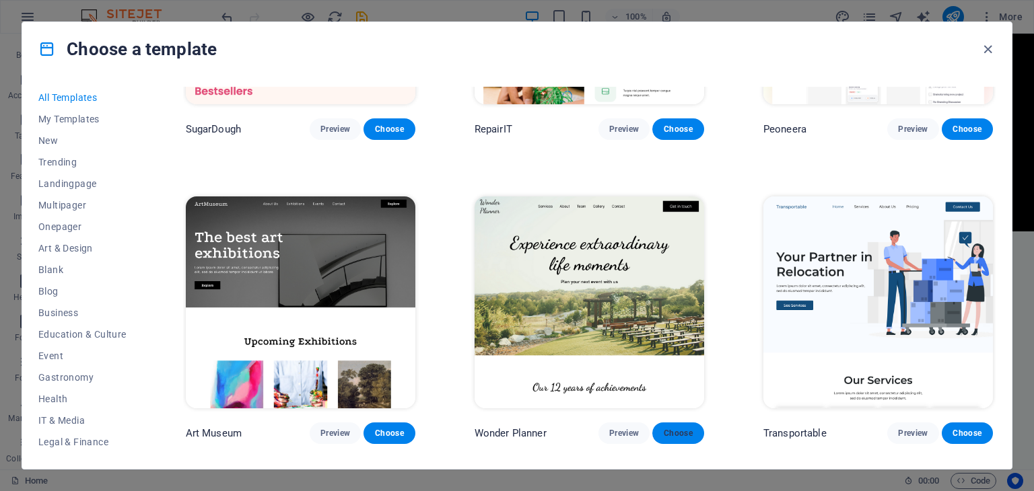
click at [671, 428] on span "Choose" at bounding box center [678, 433] width 30 height 11
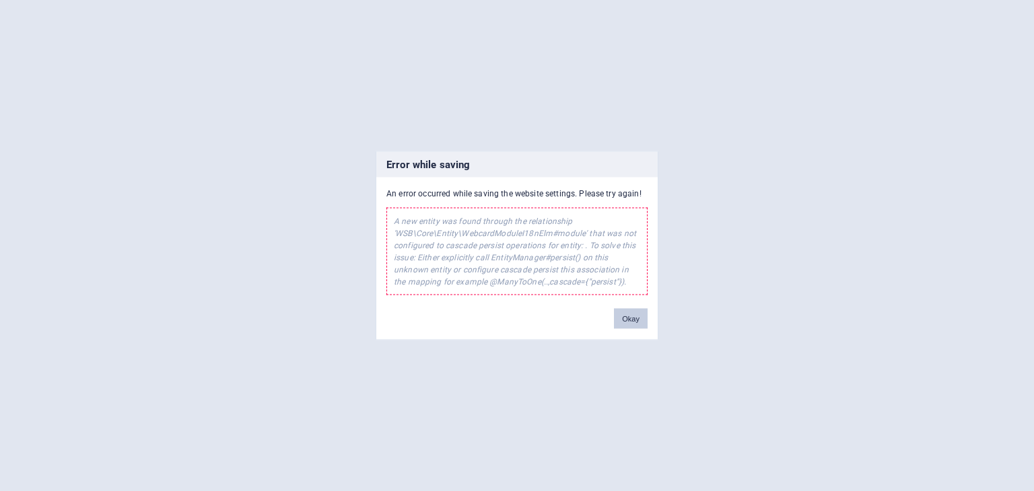
click at [632, 321] on button "Okay" at bounding box center [631, 319] width 34 height 20
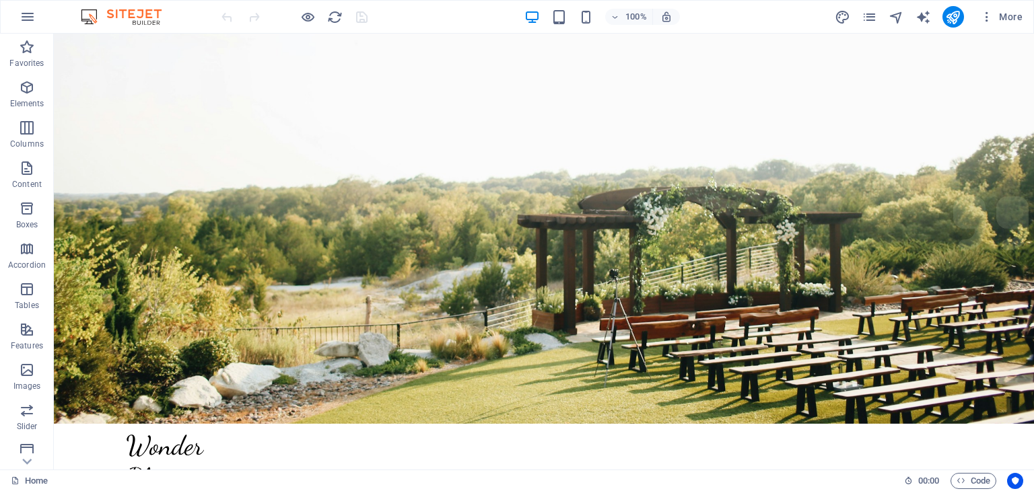
scroll to position [206, 0]
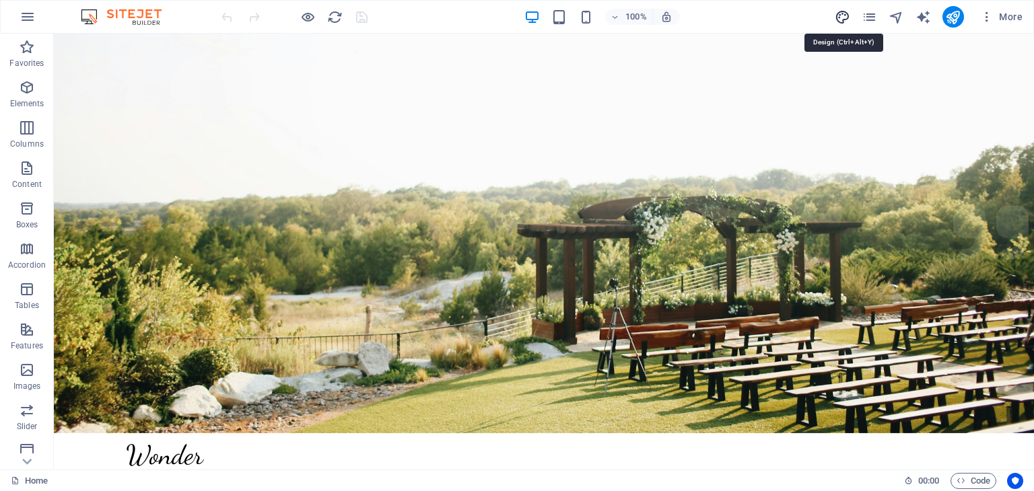
click at [847, 22] on icon "design" at bounding box center [841, 16] width 15 height 15
select select "px"
select select "300"
select select "px"
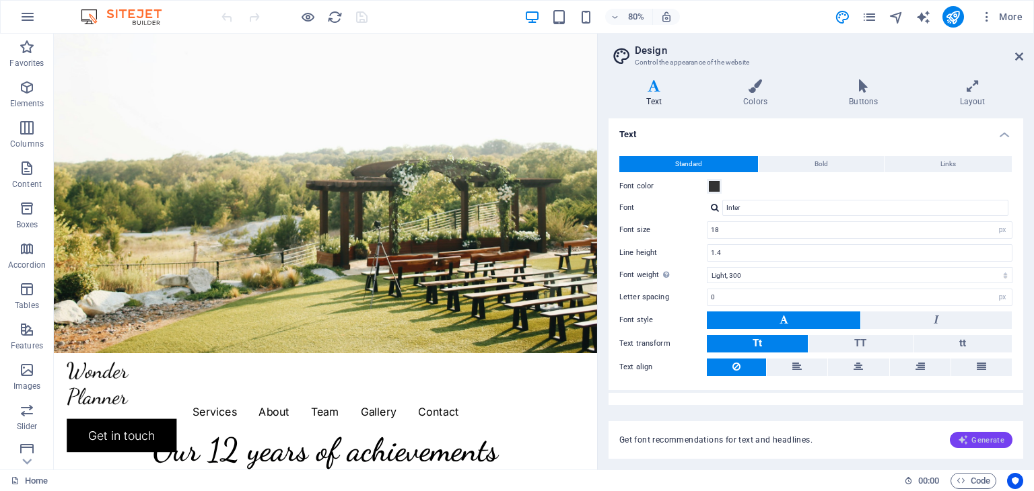
click at [983, 435] on span "Generate" at bounding box center [981, 440] width 46 height 11
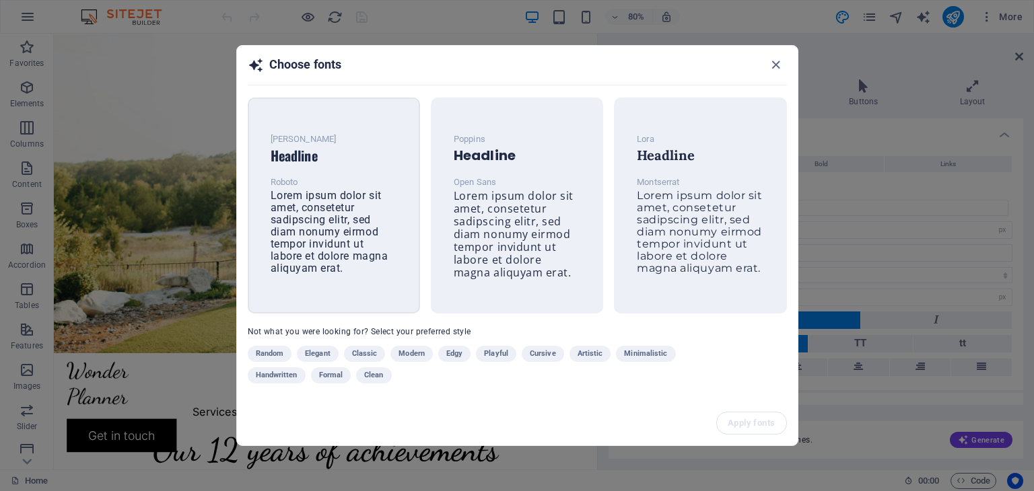
click at [358, 258] on span "Lorem ipsum dolor sit amet, consetetur sadipscing elitr, sed diam nonumy eirmod…" at bounding box center [330, 231] width 118 height 85
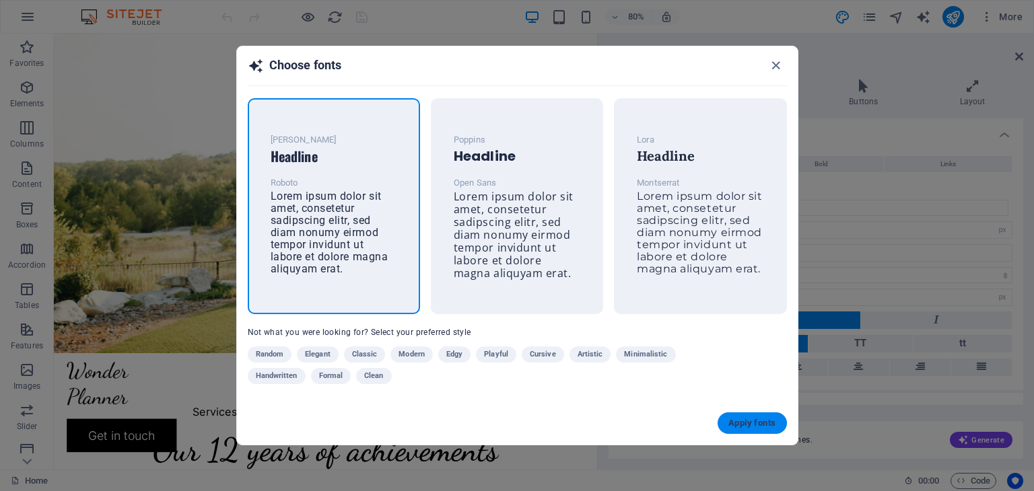
click at [740, 418] on span "Apply fonts" at bounding box center [751, 423] width 47 height 11
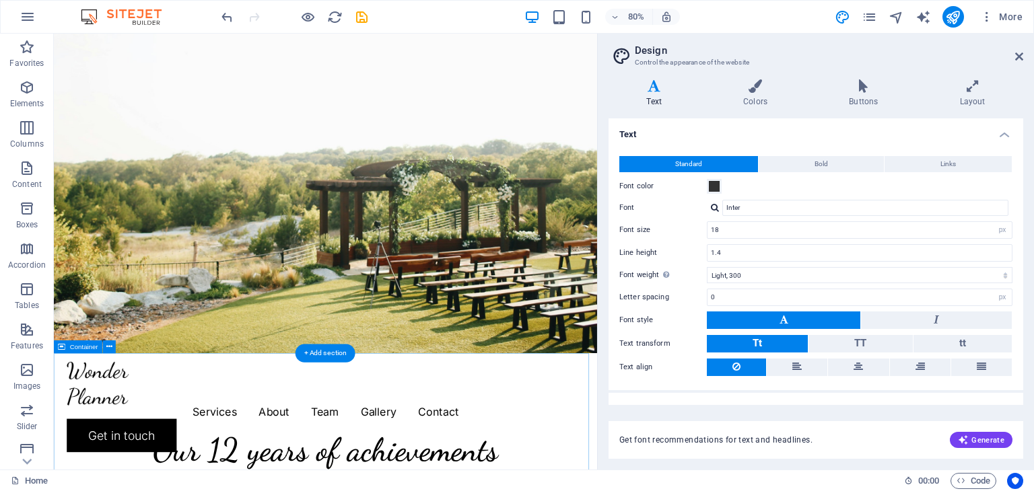
type input "Roboto"
type input "16"
type input "1.6"
select select "400"
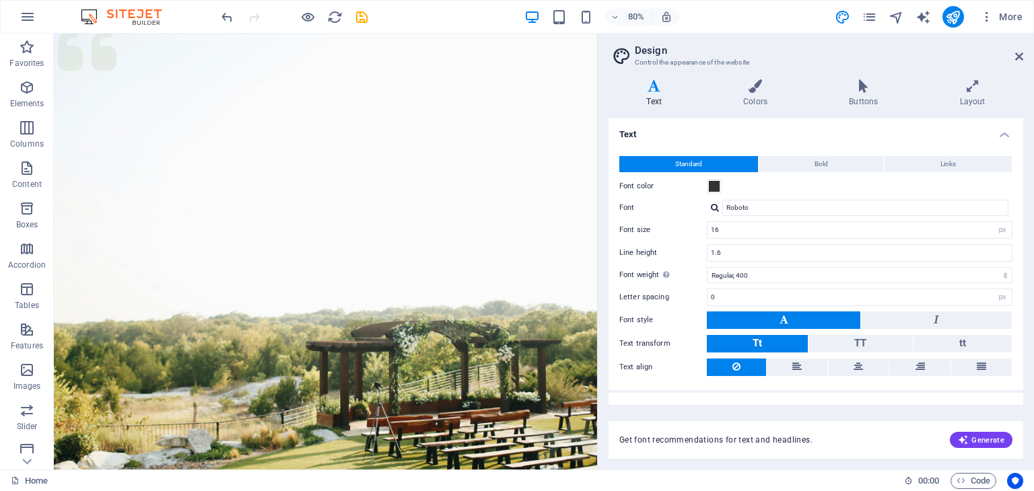
scroll to position [0, 0]
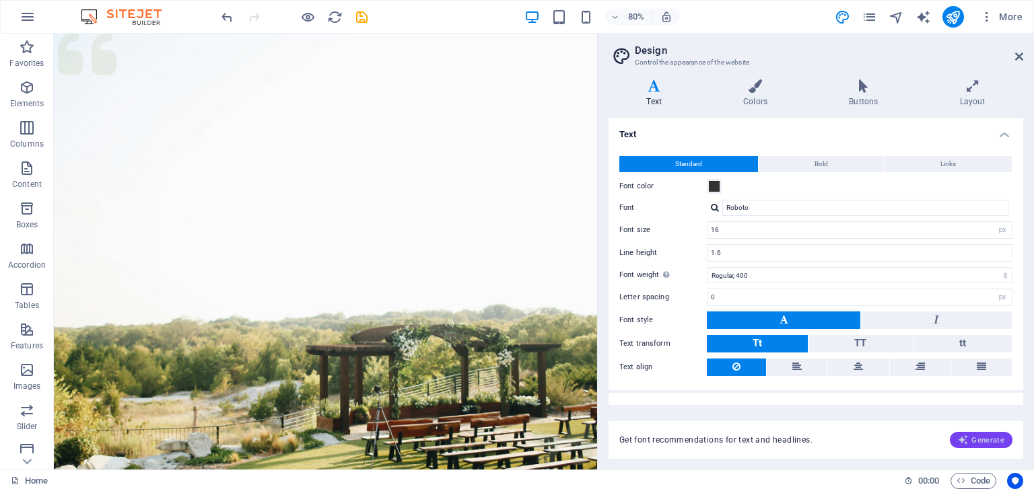
click at [966, 445] on icon "button" at bounding box center [963, 440] width 11 height 11
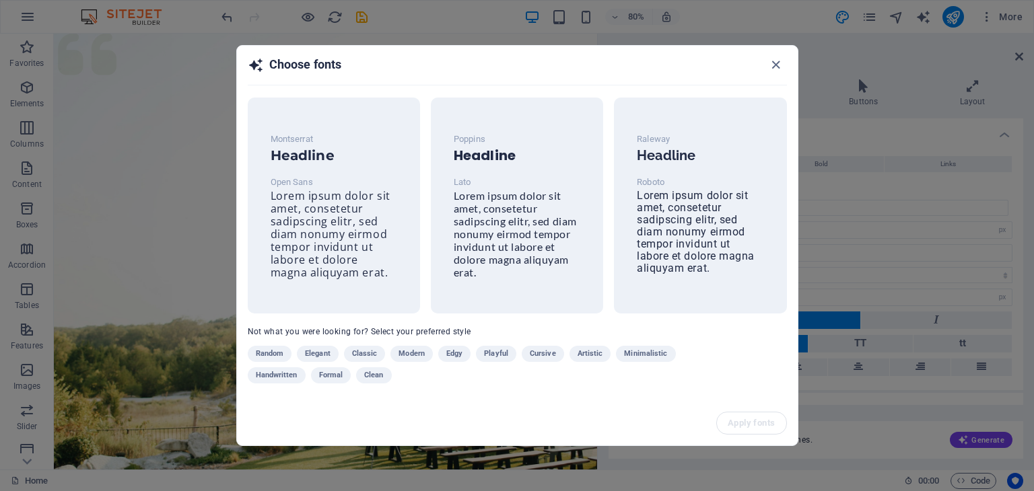
click at [651, 363] on div "Random Elegant Classic Modern Edgy Playful Cursive Artistic Minimalistic Handwr…" at bounding box center [483, 367] width 471 height 43
click at [643, 351] on span "Minimalistic" at bounding box center [645, 354] width 43 height 16
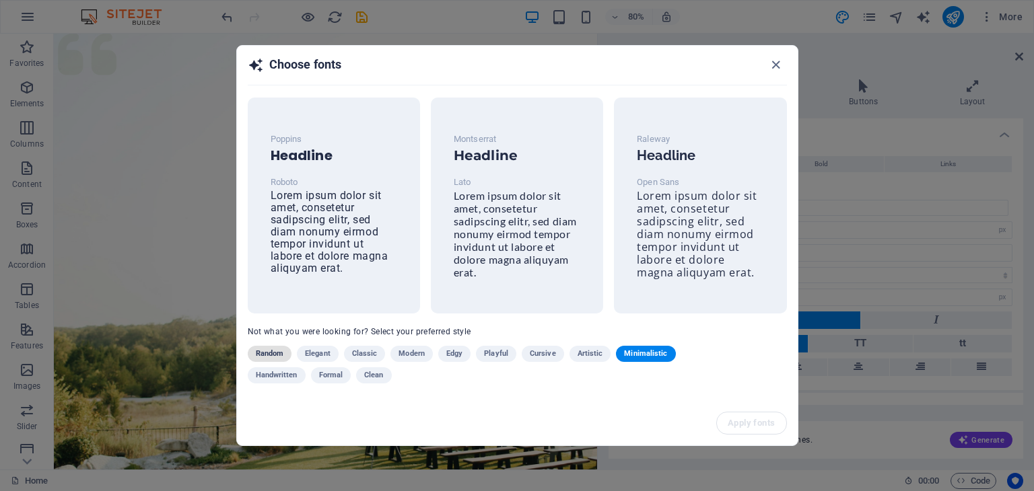
click at [279, 353] on span "Random" at bounding box center [270, 354] width 28 height 16
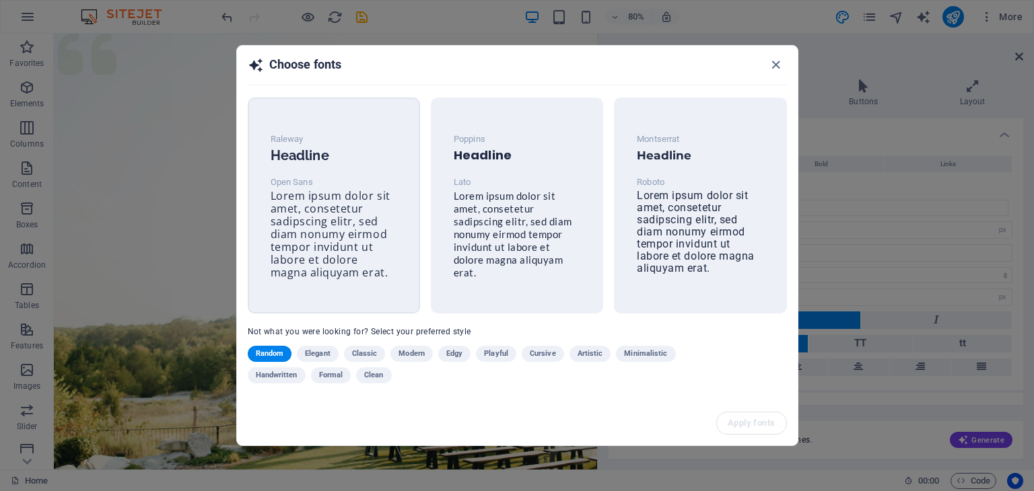
click at [380, 172] on div "Raleway Headline Open Sans Lorem ipsum dolor sit amet, consetetur sadipscing el…" at bounding box center [334, 205] width 148 height 170
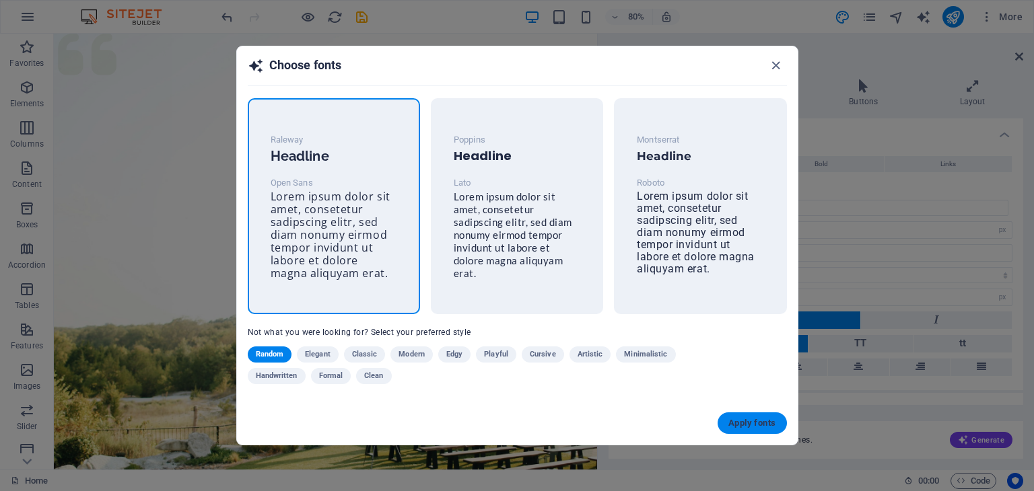
click at [761, 429] on button "Apply fonts" at bounding box center [751, 424] width 69 height 22
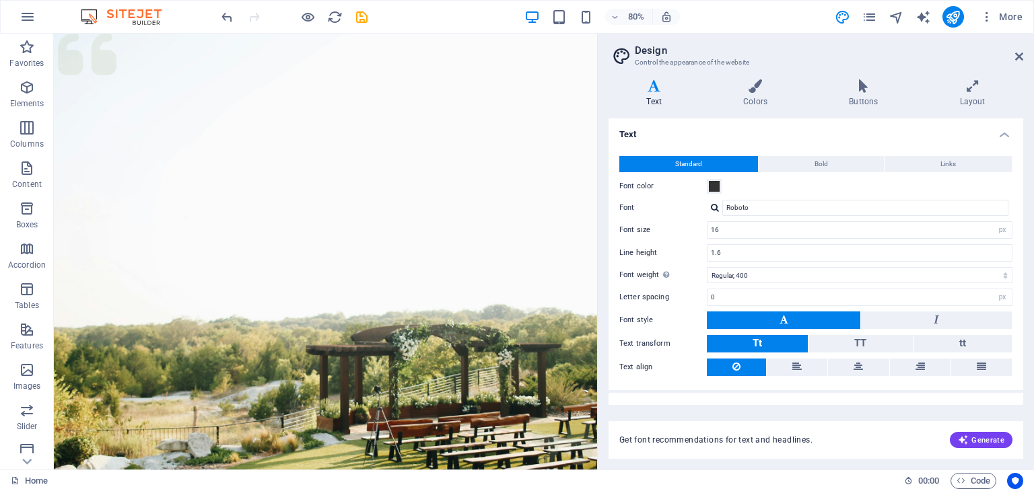
type input "Open Sans"
type input "1.8"
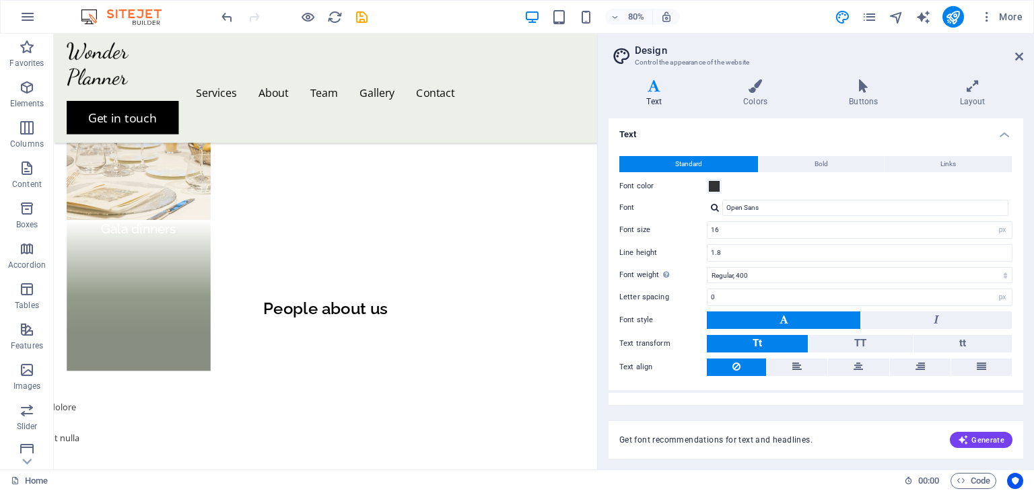
scroll to position [2055, 0]
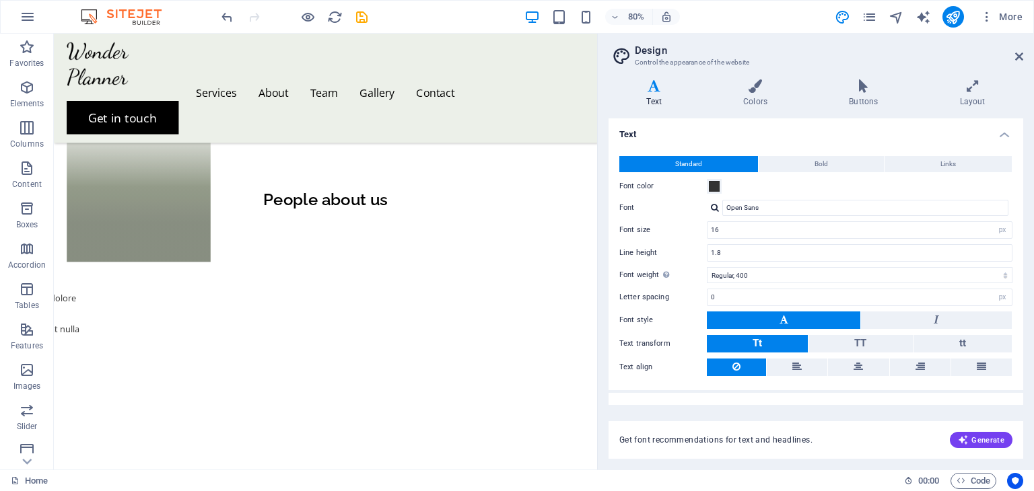
drag, startPoint x: 652, startPoint y: 318, endPoint x: 660, endPoint y: 359, distance: 41.1
click at [660, 359] on div "Standard Bold Links Font color Font Open Sans Font size 16 rem px Line height 1…" at bounding box center [816, 267] width 420 height 248
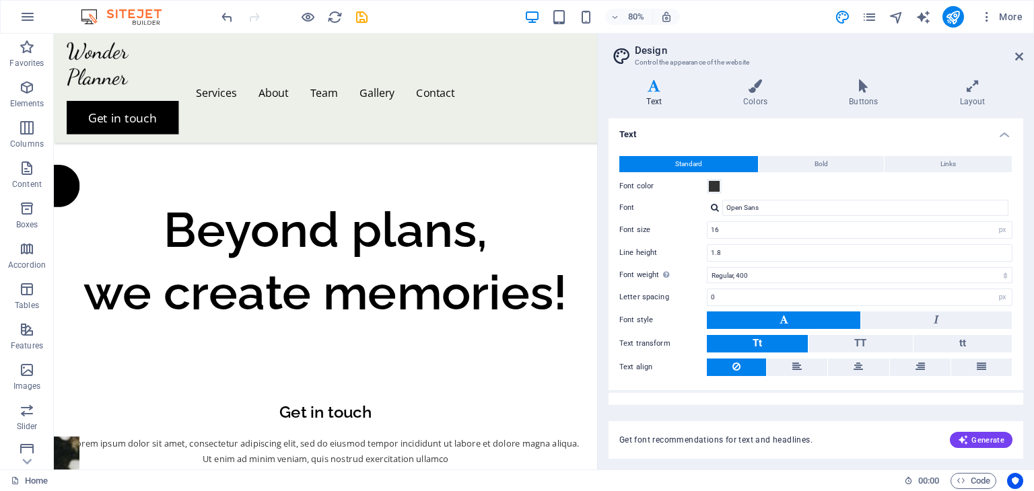
drag, startPoint x: 730, startPoint y: 371, endPoint x: 653, endPoint y: 339, distance: 83.5
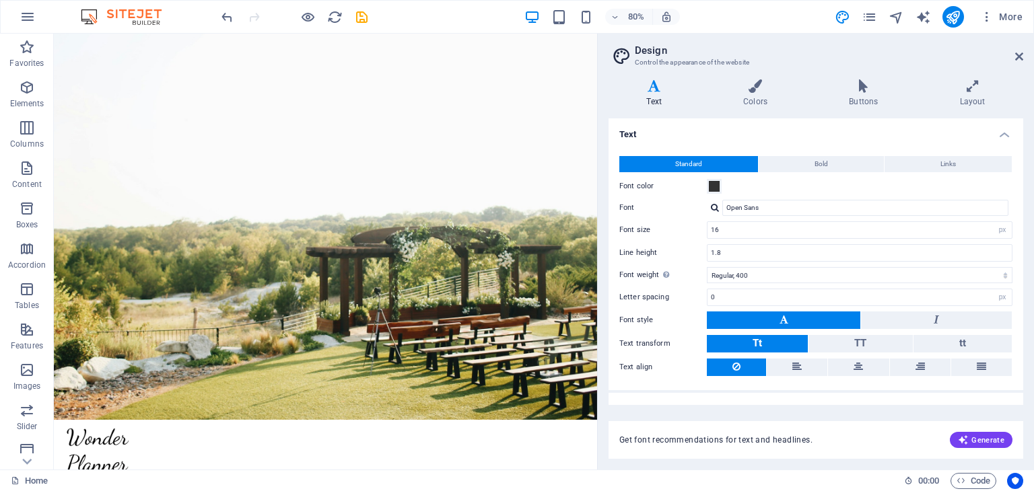
scroll to position [0, 0]
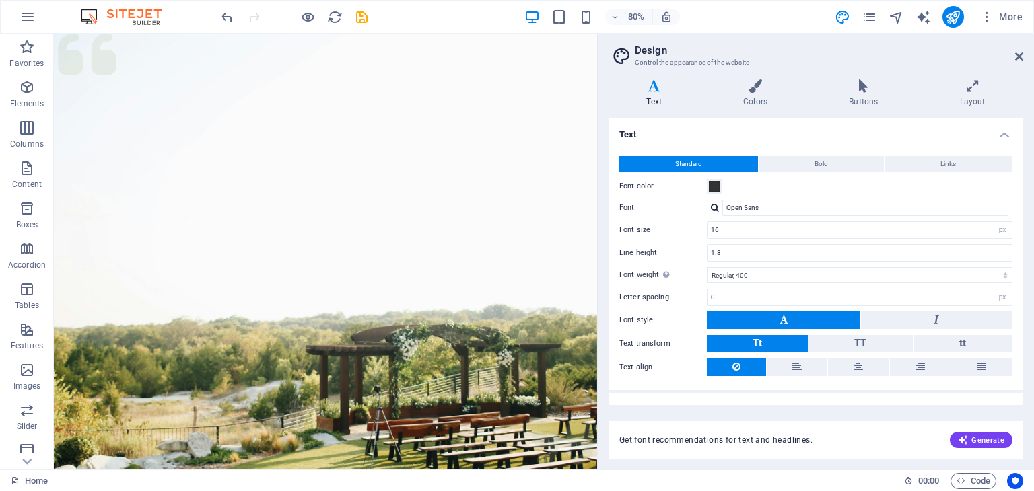
drag, startPoint x: 728, startPoint y: 80, endPoint x: 648, endPoint y: 57, distance: 83.3
click at [886, 97] on h4 "Buttons" at bounding box center [866, 93] width 110 height 28
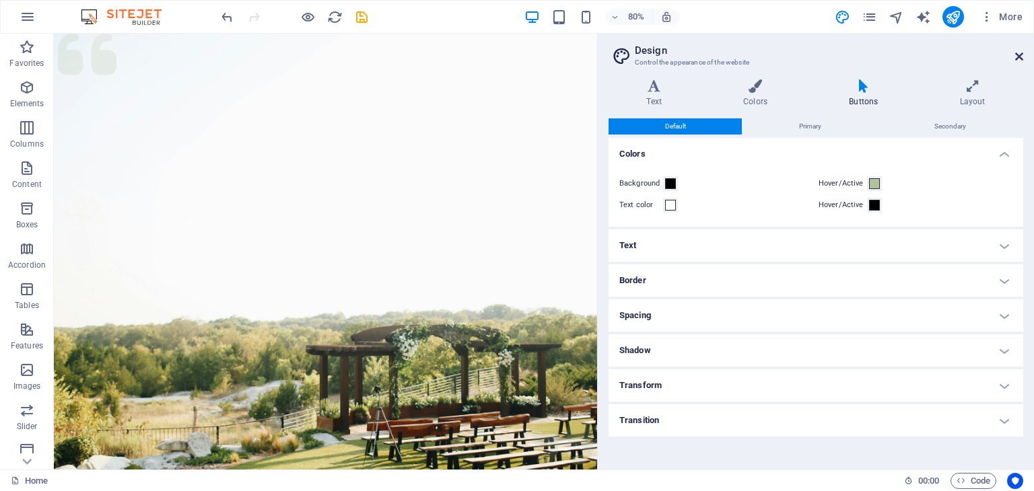
click at [1016, 58] on icon at bounding box center [1019, 56] width 8 height 11
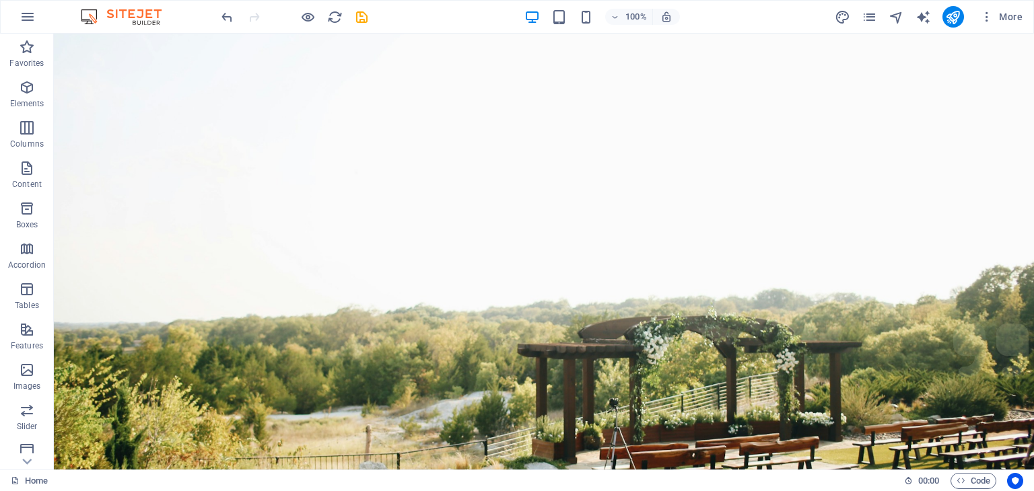
scroll to position [77, 0]
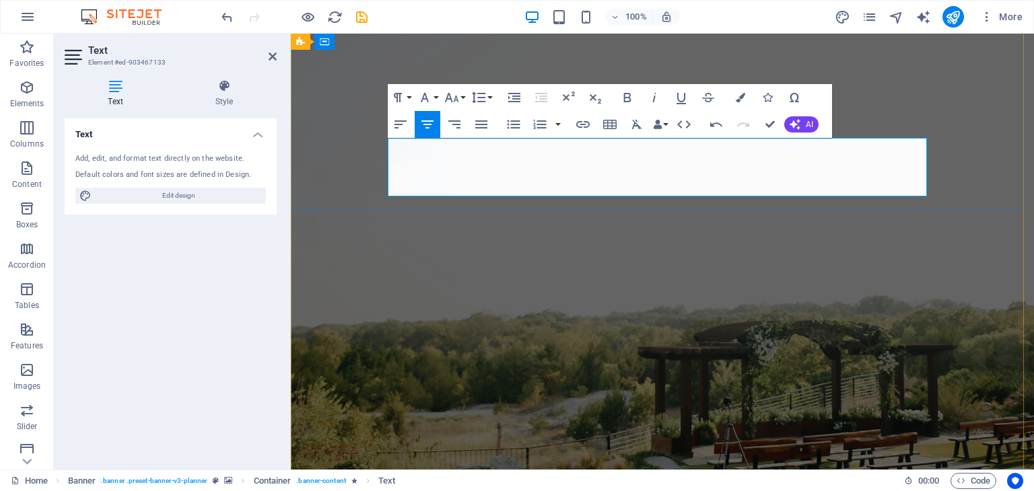
click at [721, 312] on figure at bounding box center [662, 260] width 743 height 606
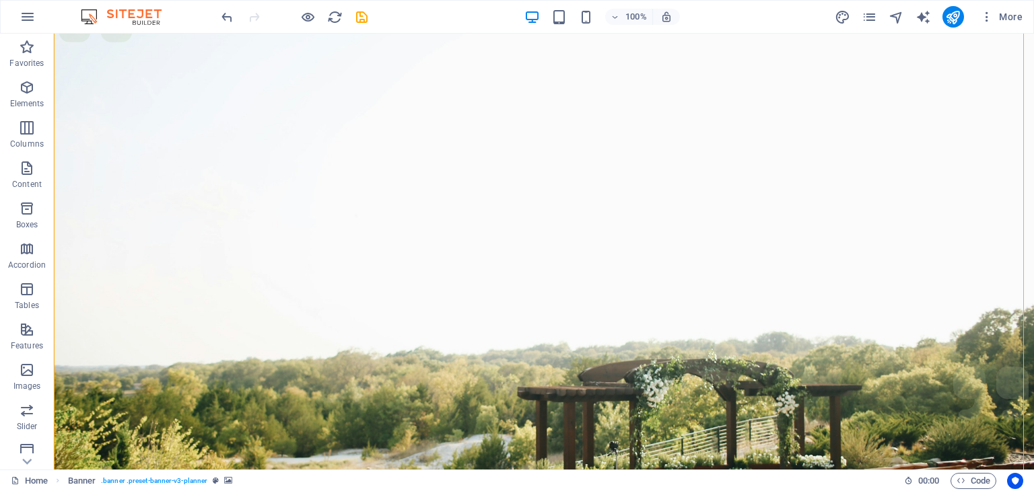
scroll to position [0, 0]
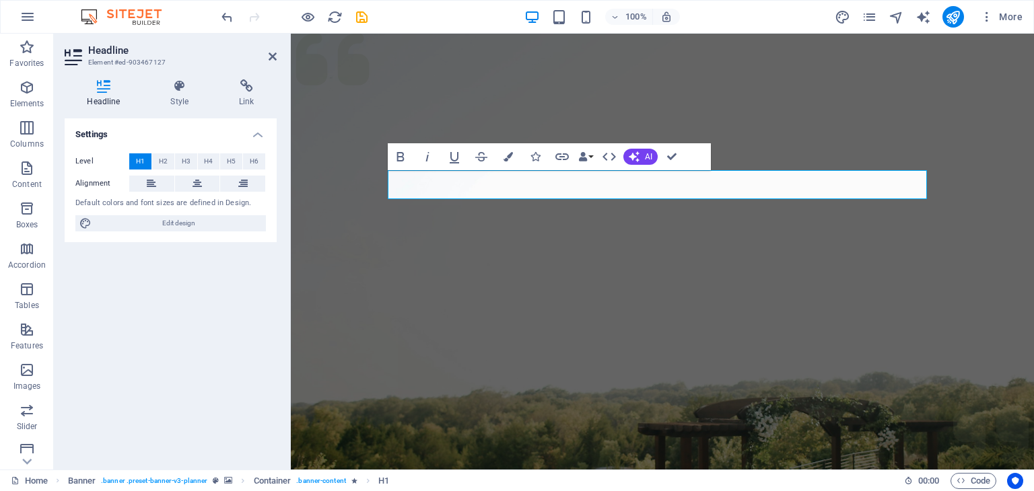
click at [438, 351] on figure at bounding box center [662, 337] width 743 height 606
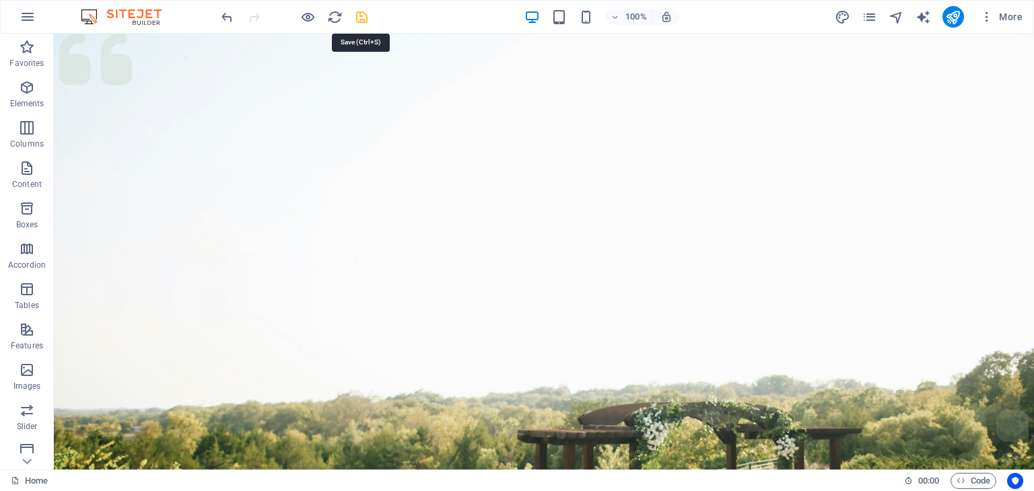
click at [363, 16] on icon "save" at bounding box center [361, 16] width 15 height 15
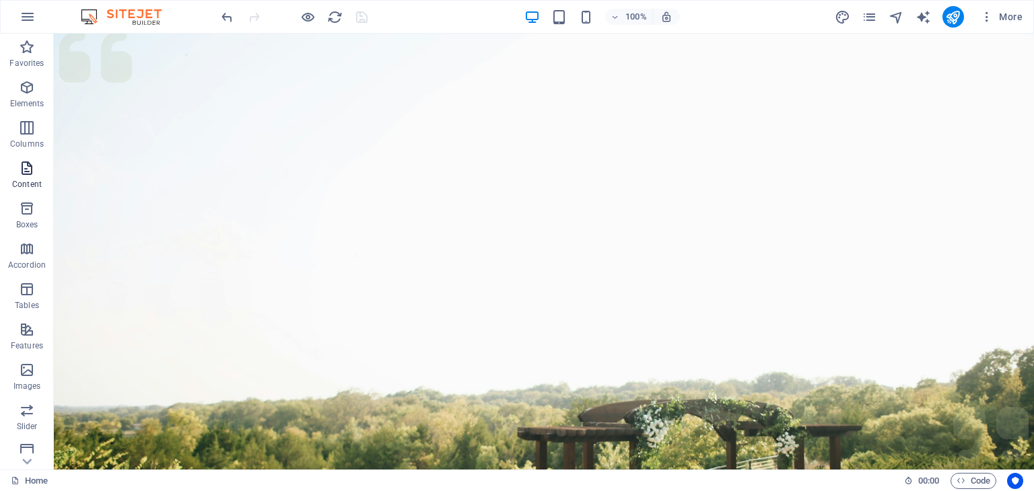
click at [27, 180] on p "Content" at bounding box center [27, 184] width 30 height 11
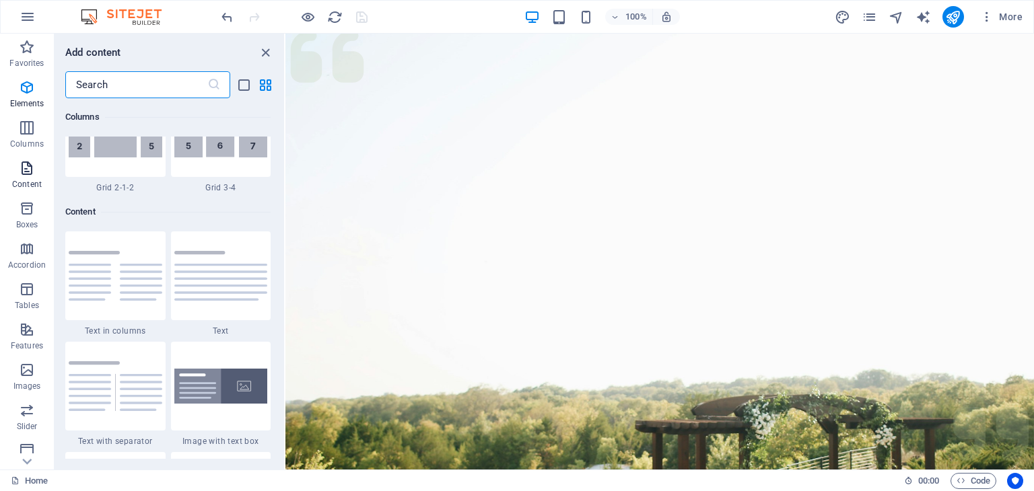
scroll to position [2355, 0]
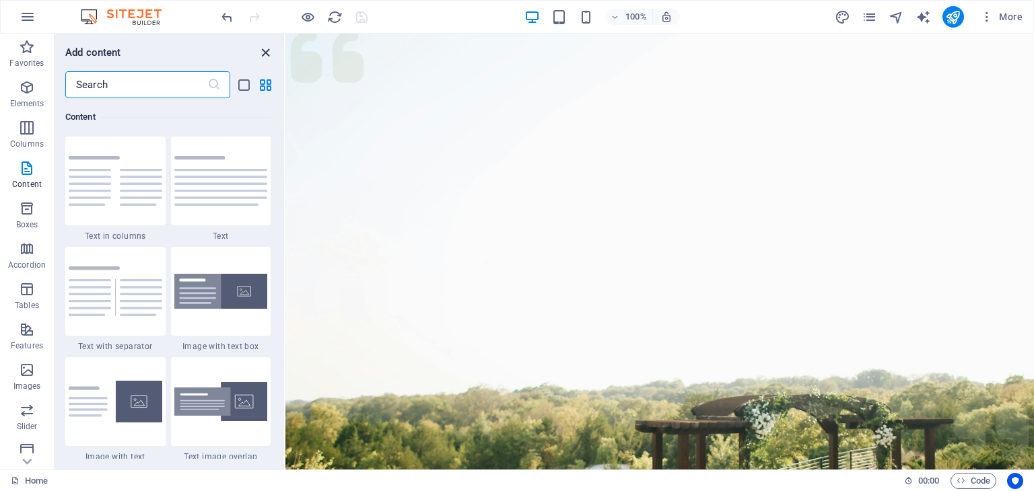
click at [266, 53] on icon "close panel" at bounding box center [265, 52] width 15 height 15
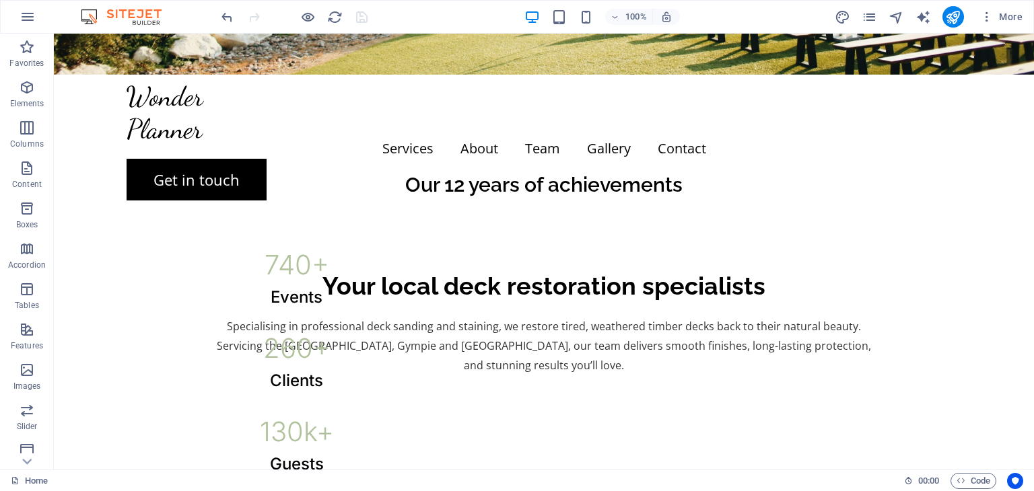
scroll to position [536, 0]
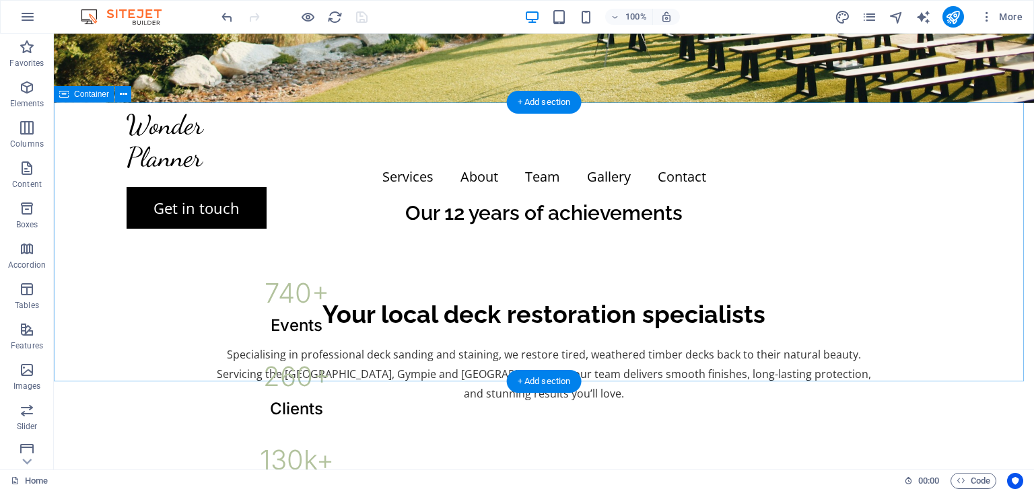
click at [208, 167] on div "Our 12 years of achievements 740 + Events 260 + Clients 130 k+ Guests 18 Prizes" at bounding box center [544, 368] width 980 height 530
click at [108, 182] on div "Our 12 years of achievements 740 + Events 260 + Clients 130 k+ Guests 18 Prizes" at bounding box center [544, 368] width 980 height 530
click at [122, 98] on icon at bounding box center [123, 94] width 7 height 14
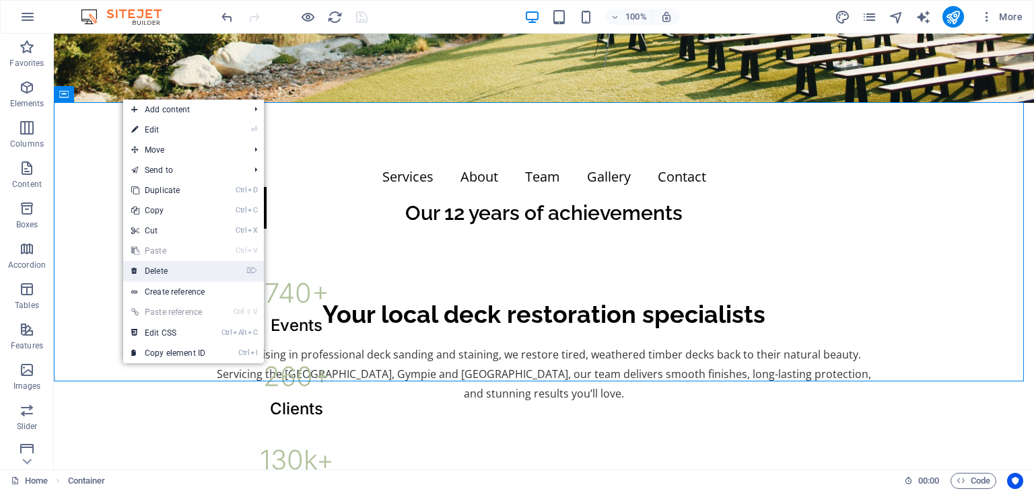
click at [199, 272] on link "⌦ Delete" at bounding box center [168, 271] width 90 height 20
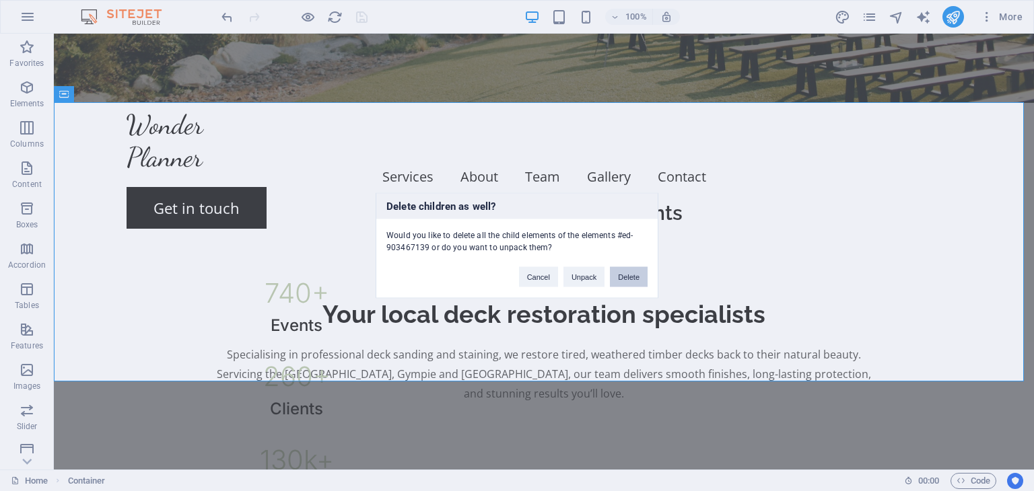
click at [614, 276] on button "Delete" at bounding box center [629, 277] width 38 height 20
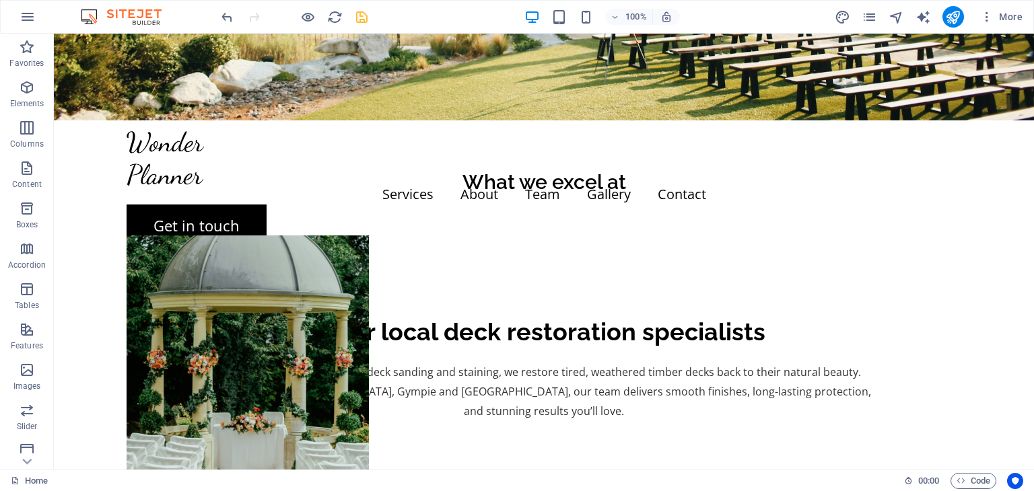
scroll to position [523, 0]
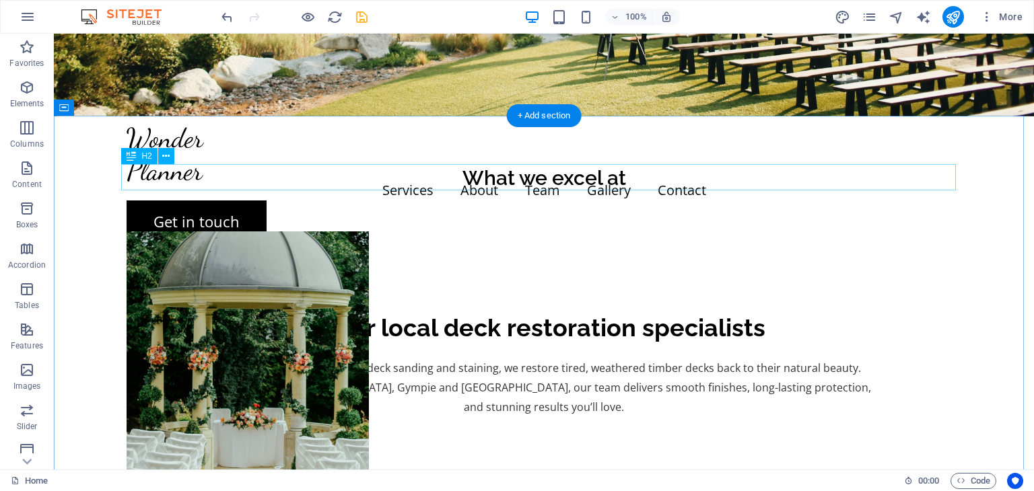
click at [588, 180] on div "What we excel at" at bounding box center [544, 178] width 834 height 26
click at [599, 176] on div "What we excel at" at bounding box center [544, 178] width 834 height 26
click at [506, 178] on div "What we excel at" at bounding box center [544, 178] width 834 height 26
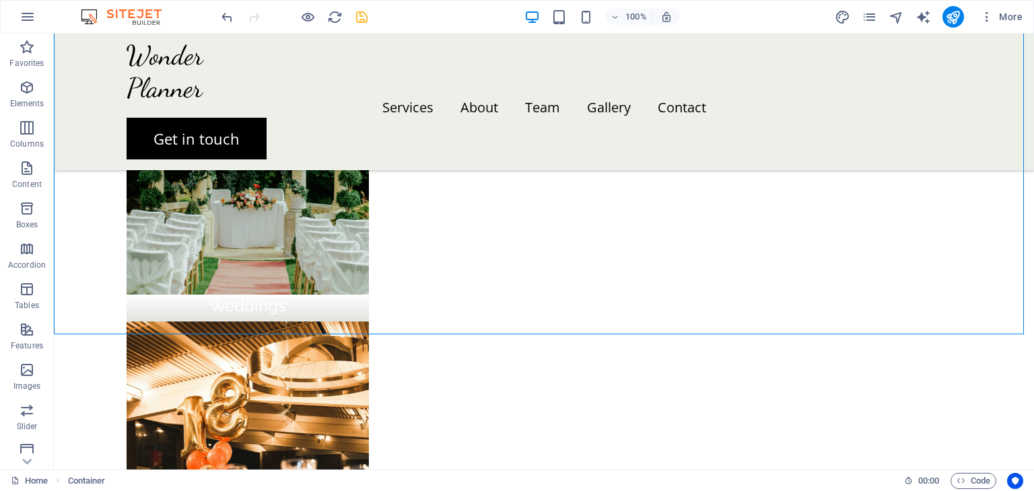
scroll to position [751, 0]
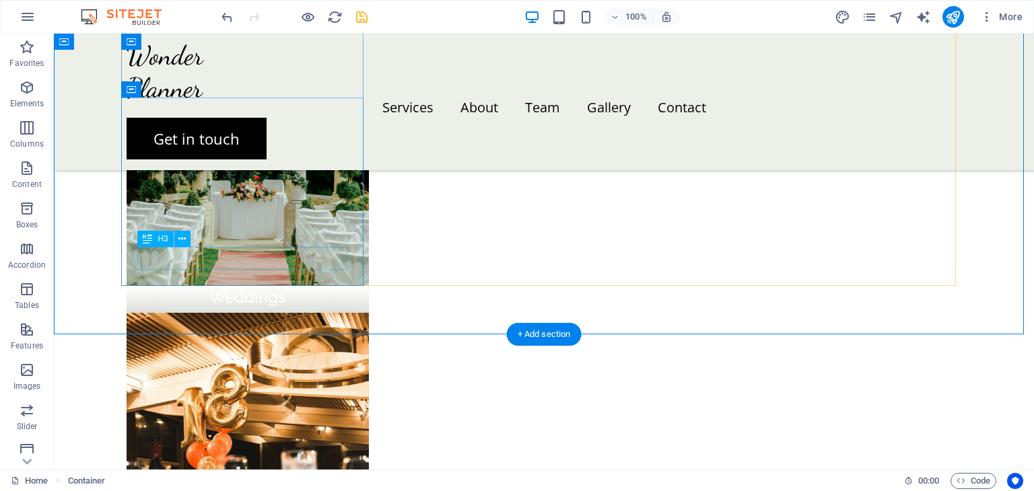
click at [246, 286] on div "Weddings" at bounding box center [248, 297] width 210 height 23
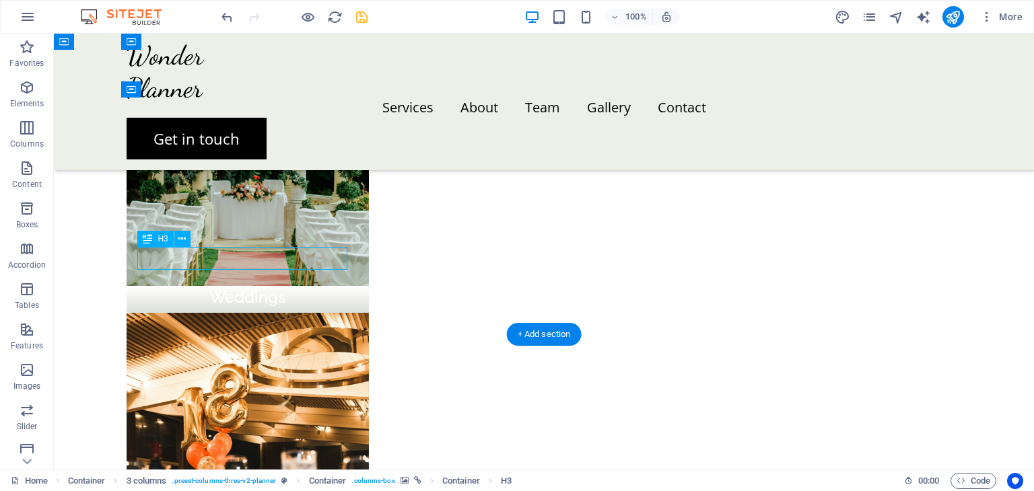
click at [246, 286] on div "Weddings" at bounding box center [248, 297] width 210 height 23
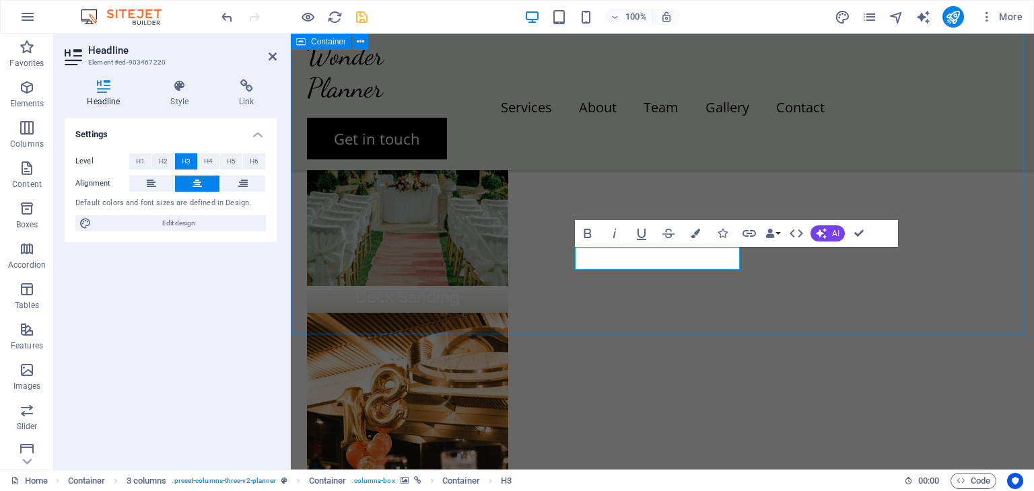
scroll to position [728, 0]
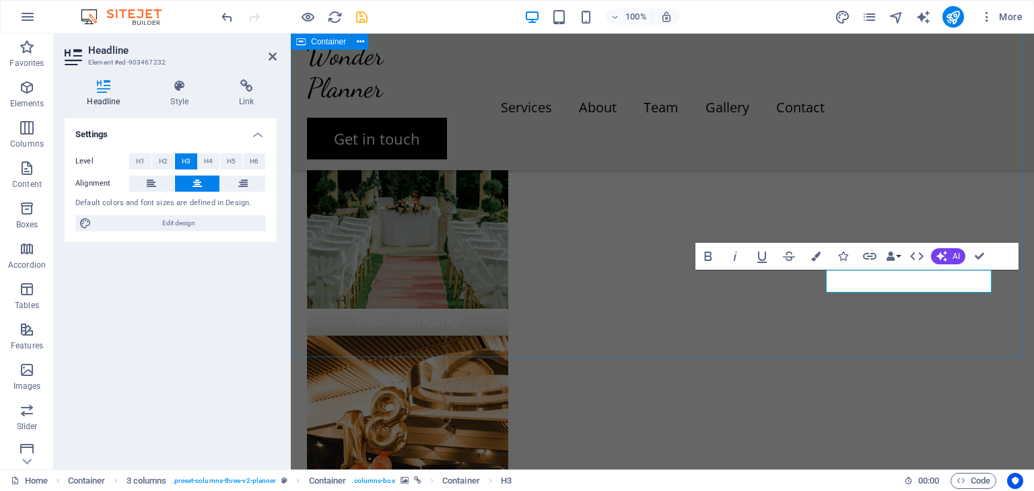
click at [915, 343] on div "Our services Deck Sanding Deck Staining and Oiling Deck Rejuvination" at bounding box center [662, 443] width 743 height 1065
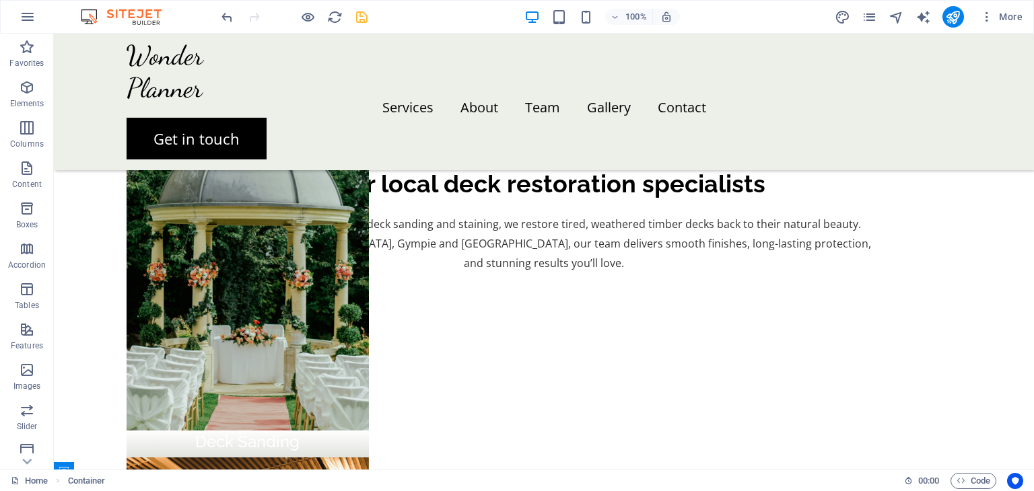
scroll to position [611, 0]
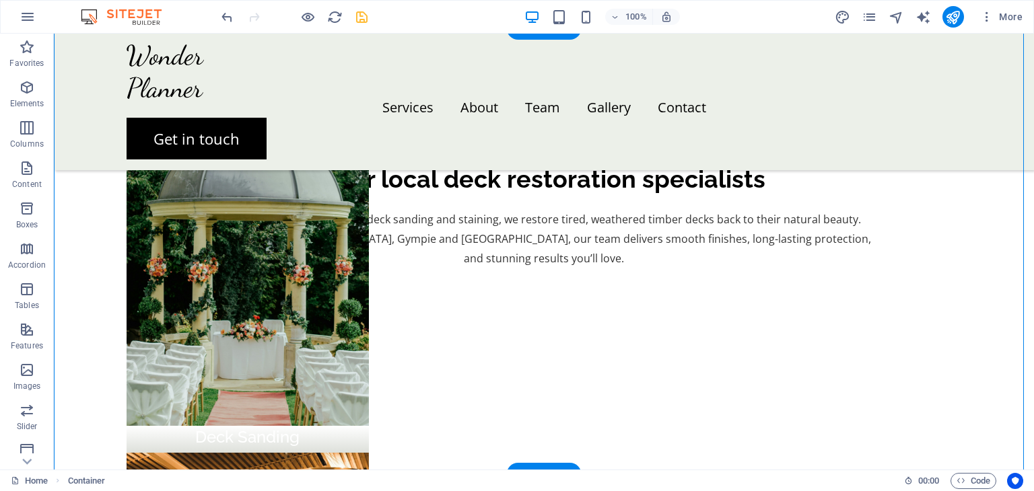
drag, startPoint x: 226, startPoint y: 394, endPoint x: 226, endPoint y: 367, distance: 26.9
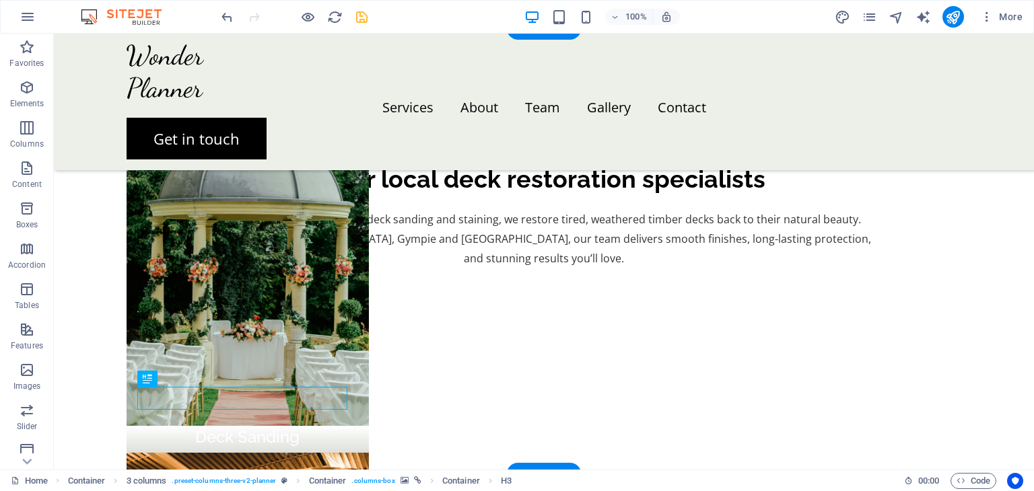
drag, startPoint x: 222, startPoint y: 400, endPoint x: 218, endPoint y: 358, distance: 41.9
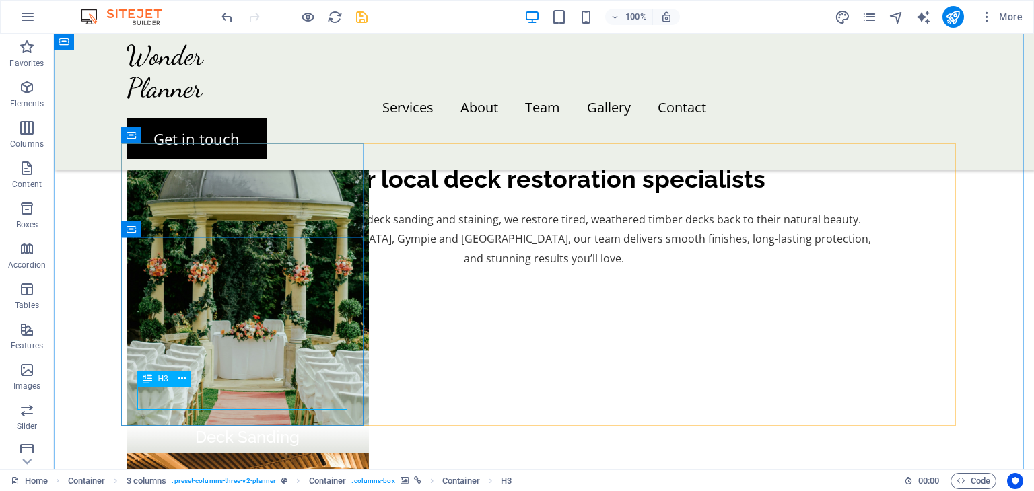
click at [159, 381] on span "H3" at bounding box center [162, 379] width 10 height 8
click at [187, 381] on button at bounding box center [182, 379] width 16 height 16
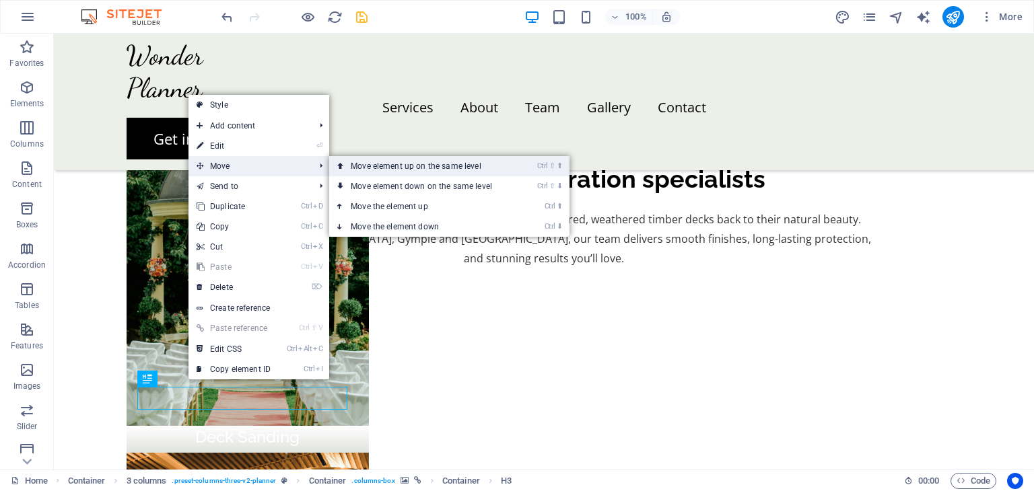
click at [365, 166] on link "Ctrl ⇧ ⬆ Move element up on the same level" at bounding box center [424, 166] width 190 height 20
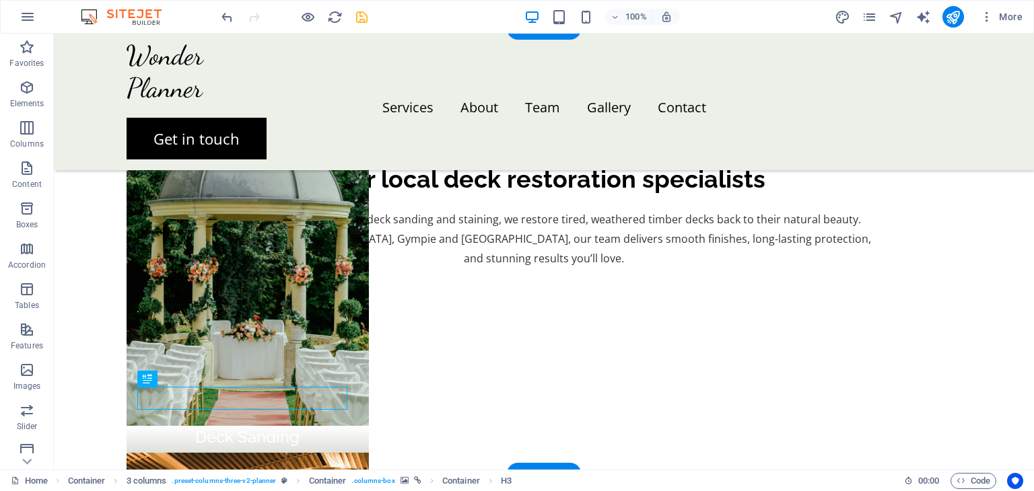
drag, startPoint x: 227, startPoint y: 394, endPoint x: 227, endPoint y: 330, distance: 63.9
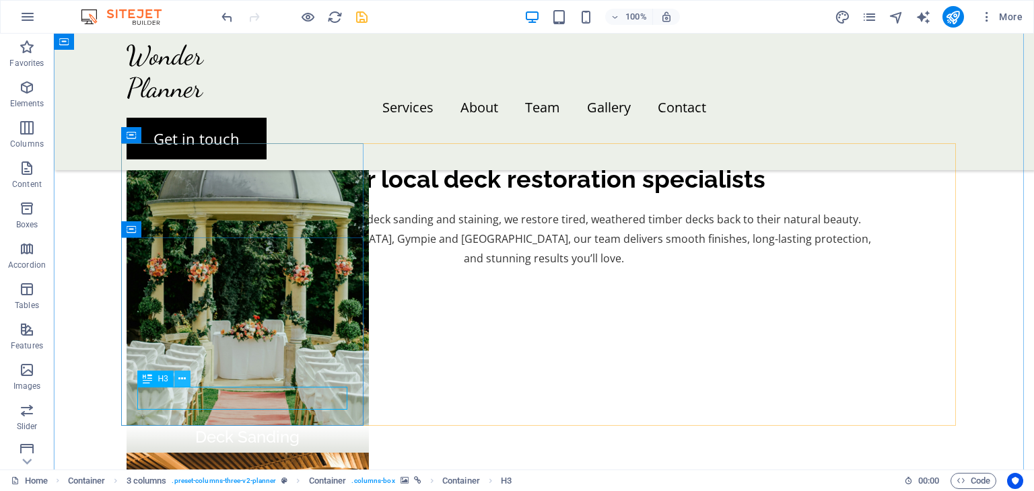
click at [182, 382] on icon at bounding box center [181, 379] width 7 height 14
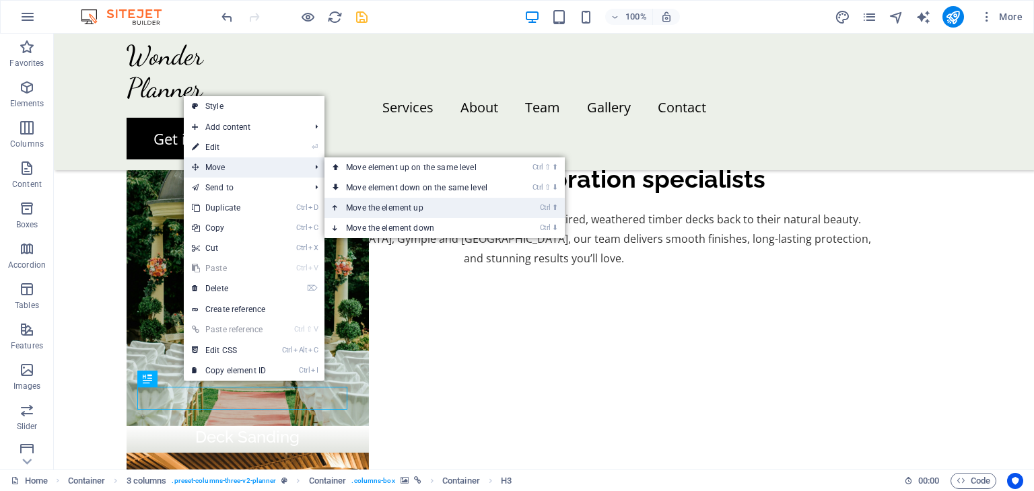
click at [396, 209] on link "Ctrl ⬆ Move the element up" at bounding box center [419, 208] width 190 height 20
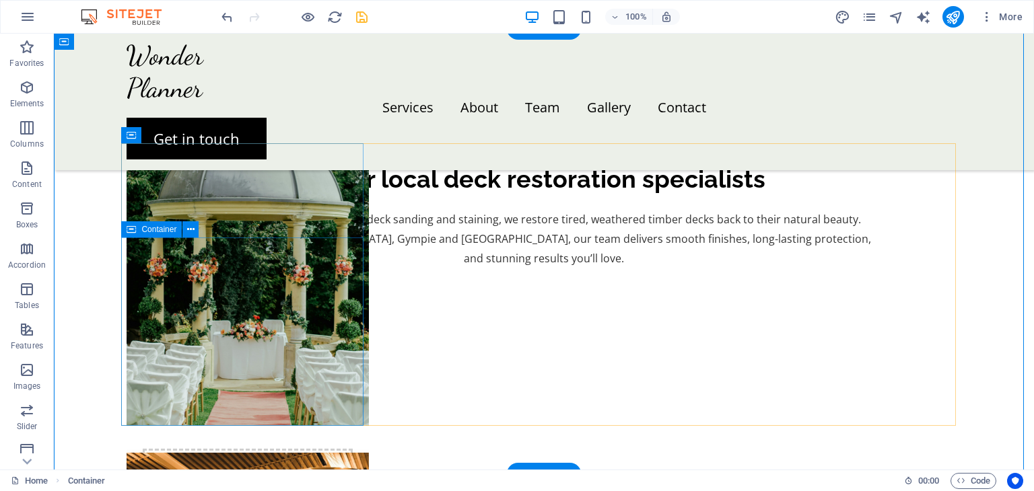
click at [310, 449] on div "Drop content here or Add elements Paste clipboard" at bounding box center [248, 497] width 210 height 96
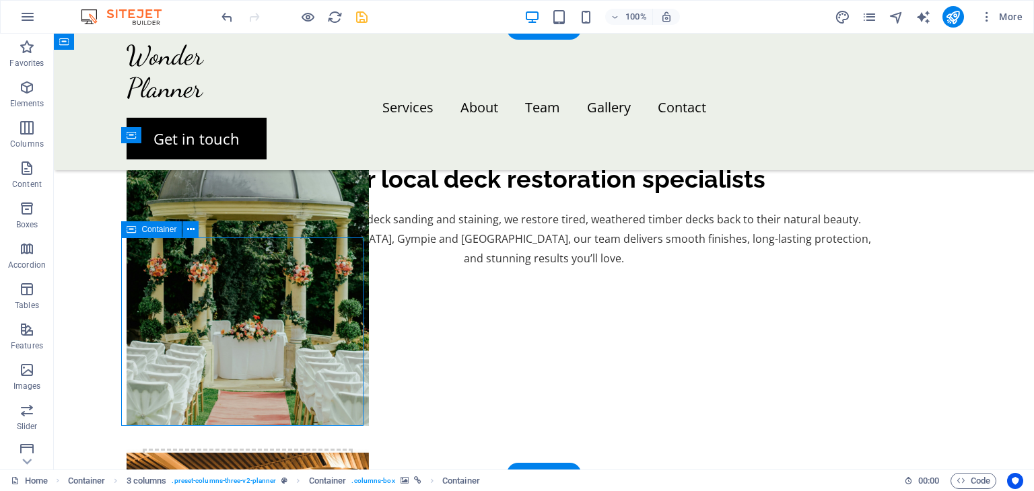
click at [301, 449] on div "Drop content here or Add elements Paste clipboard" at bounding box center [248, 497] width 210 height 96
click at [211, 426] on div "Deck Sanding" at bounding box center [248, 437] width 242 height 23
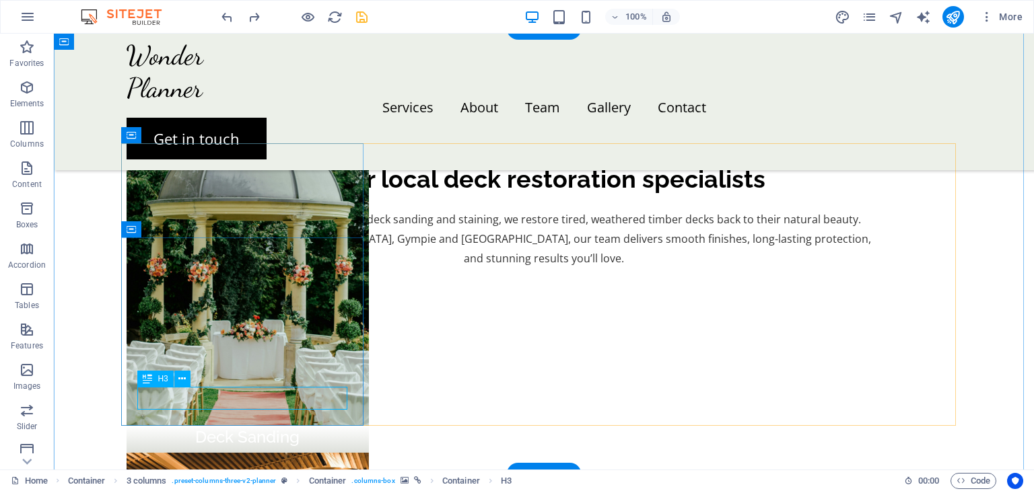
click at [307, 426] on div "Deck Sanding" at bounding box center [248, 437] width 210 height 23
click at [180, 380] on icon at bounding box center [181, 379] width 7 height 14
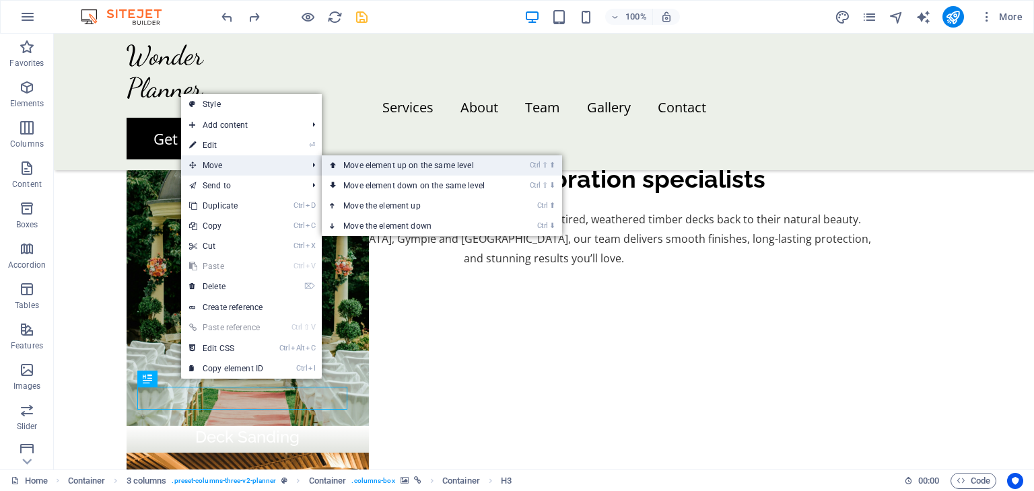
click at [366, 169] on link "Ctrl ⇧ ⬆ Move element up on the same level" at bounding box center [417, 165] width 190 height 20
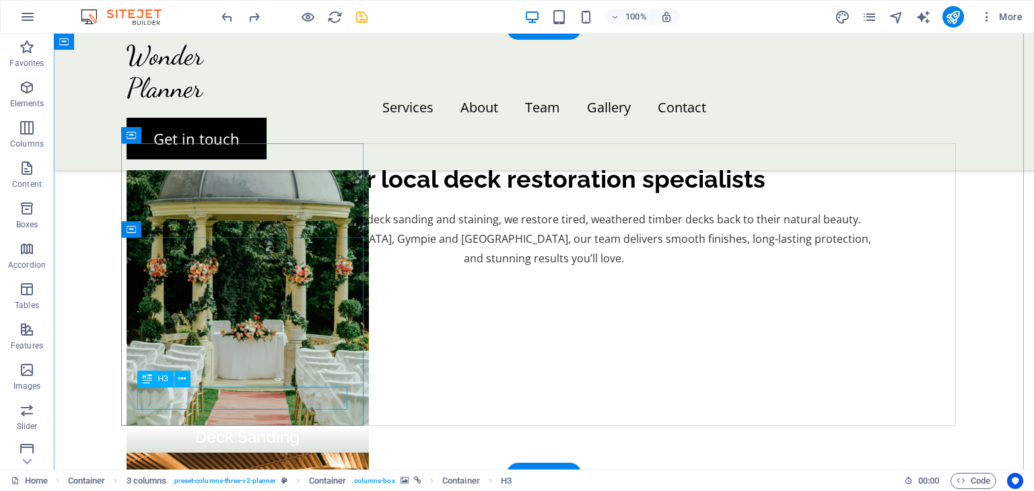
click at [289, 426] on div "Deck Sanding" at bounding box center [248, 437] width 210 height 23
click at [182, 382] on icon at bounding box center [181, 379] width 7 height 14
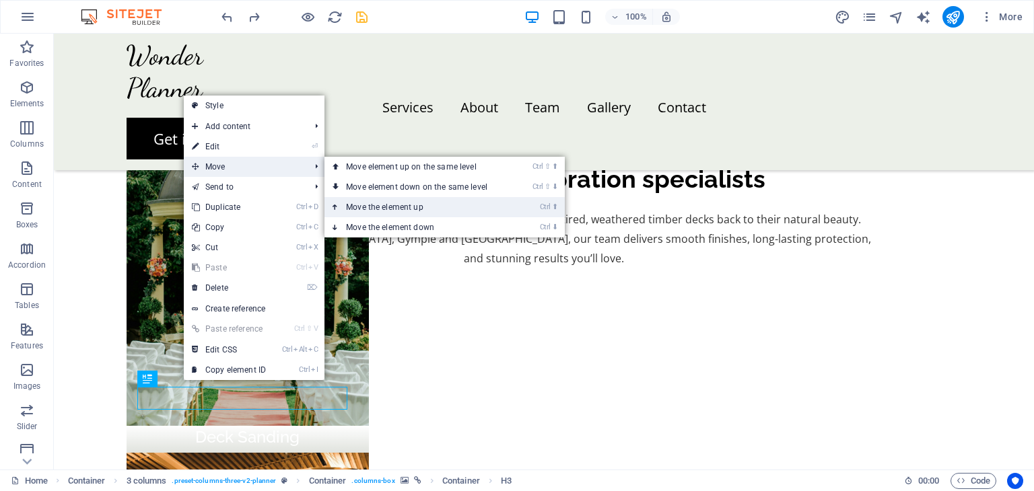
click at [361, 204] on link "Ctrl ⬆ Move the element up" at bounding box center [419, 207] width 190 height 20
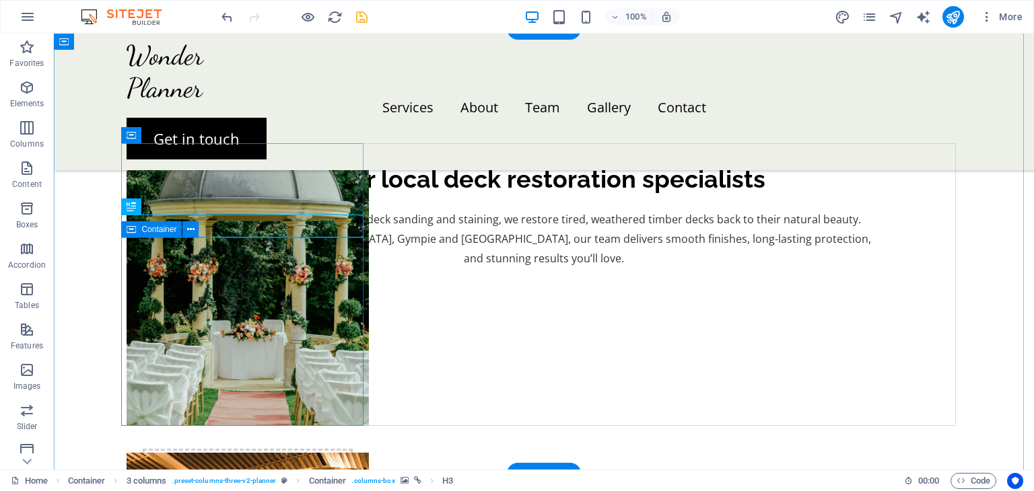
click at [277, 426] on div "Deck Sanding" at bounding box center [248, 437] width 242 height 23
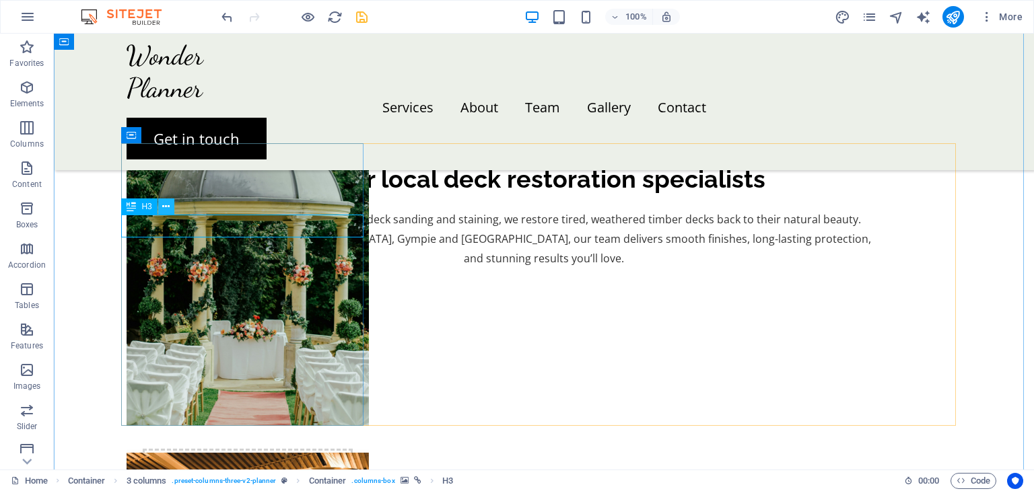
click at [163, 210] on icon at bounding box center [165, 207] width 7 height 14
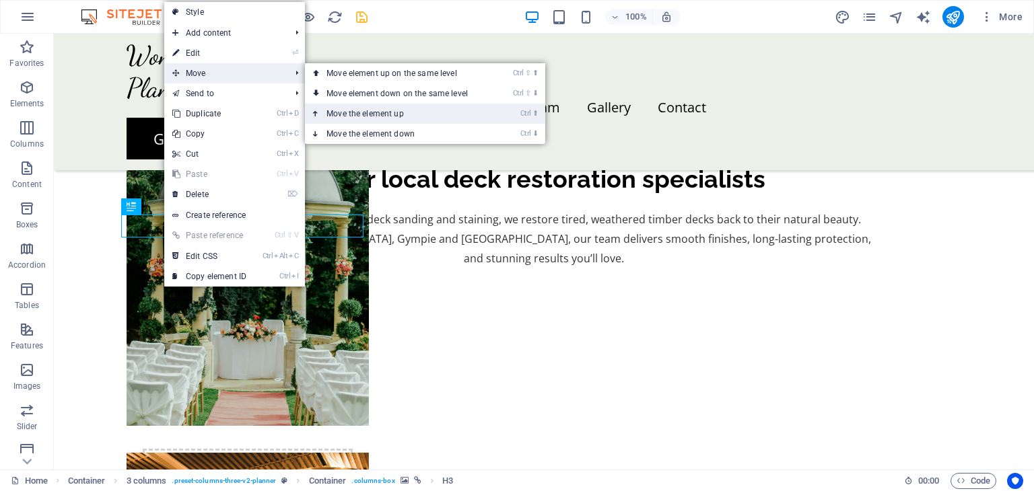
click at [374, 116] on link "Ctrl ⬆ Move the element up" at bounding box center [400, 114] width 190 height 20
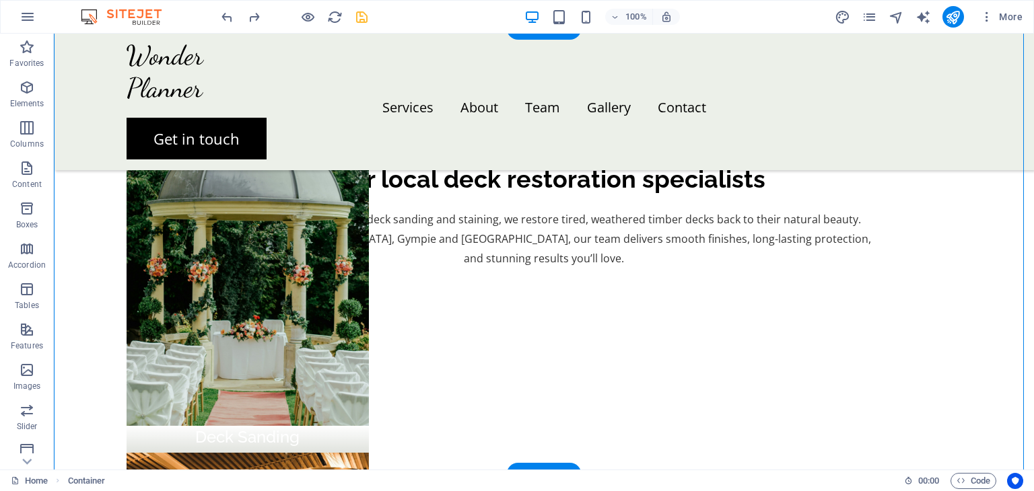
click at [186, 219] on figure at bounding box center [248, 284] width 242 height 283
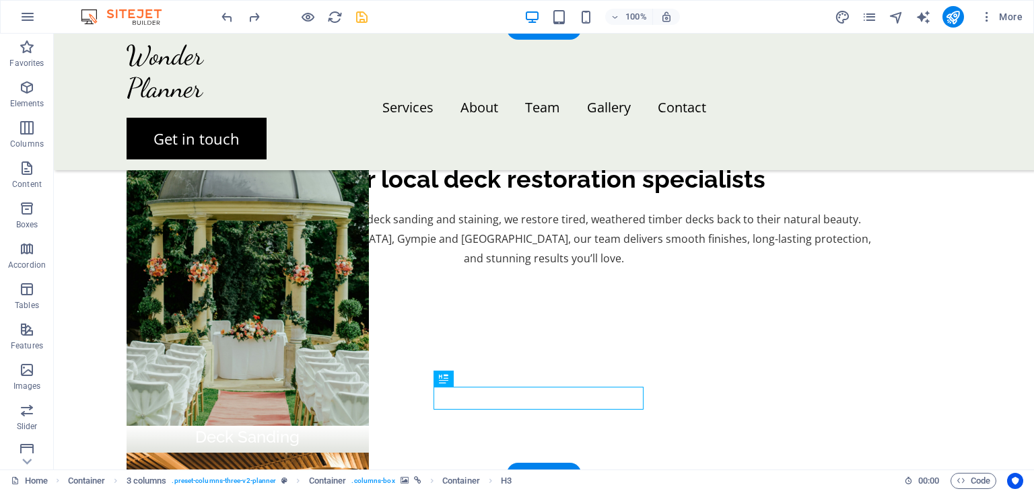
drag, startPoint x: 511, startPoint y: 397, endPoint x: 512, endPoint y: 281, distance: 116.4
drag, startPoint x: 513, startPoint y: 397, endPoint x: 509, endPoint y: 293, distance: 103.7
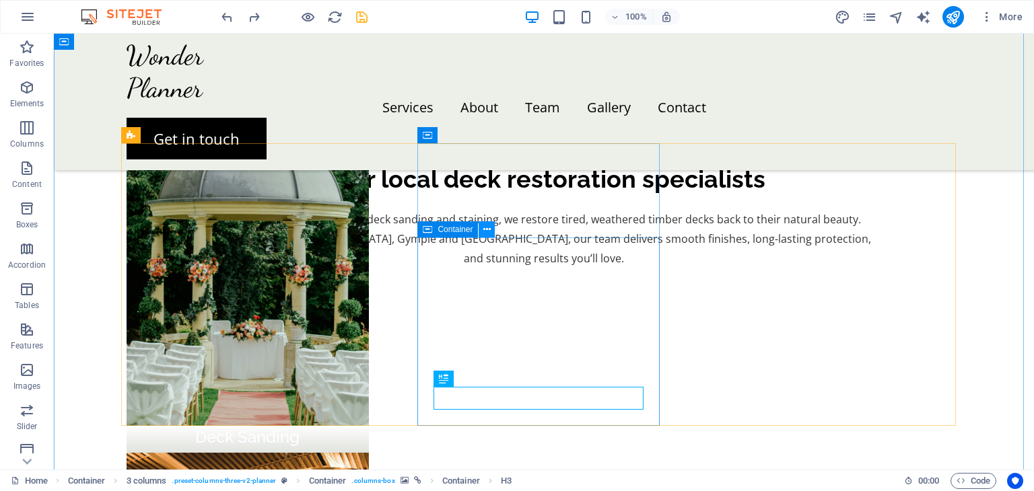
click at [488, 233] on icon at bounding box center [486, 230] width 7 height 14
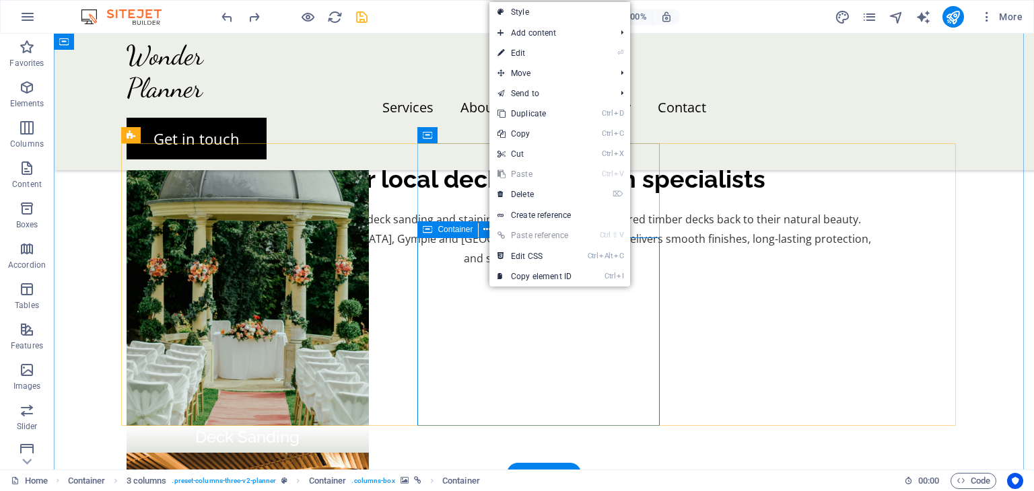
click at [427, 234] on icon at bounding box center [427, 229] width 9 height 16
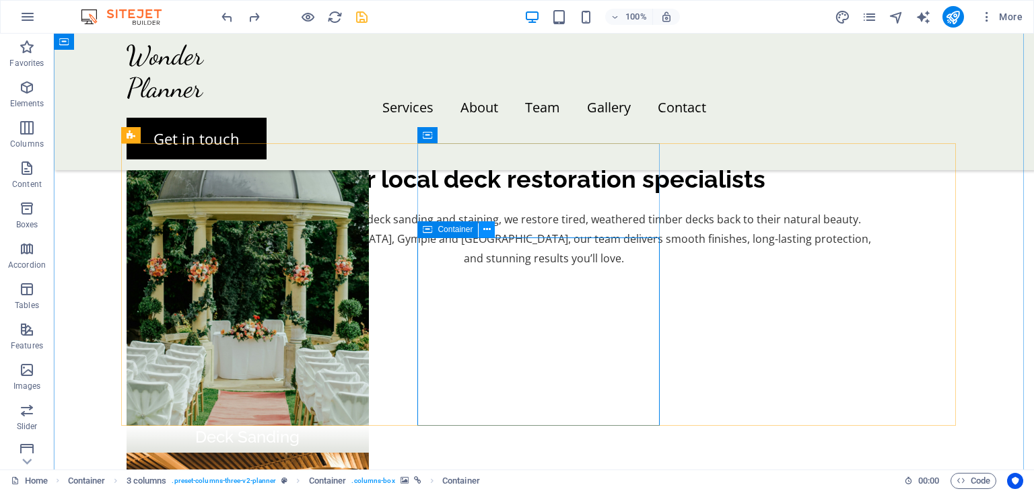
click at [487, 225] on icon at bounding box center [486, 230] width 7 height 14
click at [446, 229] on span "Container" at bounding box center [454, 229] width 35 height 8
click at [491, 231] on button at bounding box center [486, 229] width 16 height 16
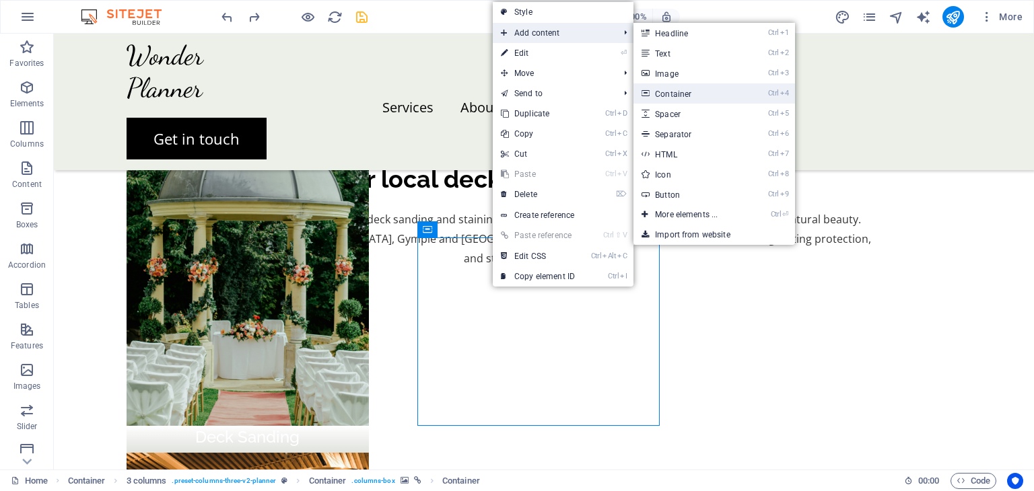
click at [684, 94] on link "Ctrl 4 Container" at bounding box center [688, 93] width 111 height 20
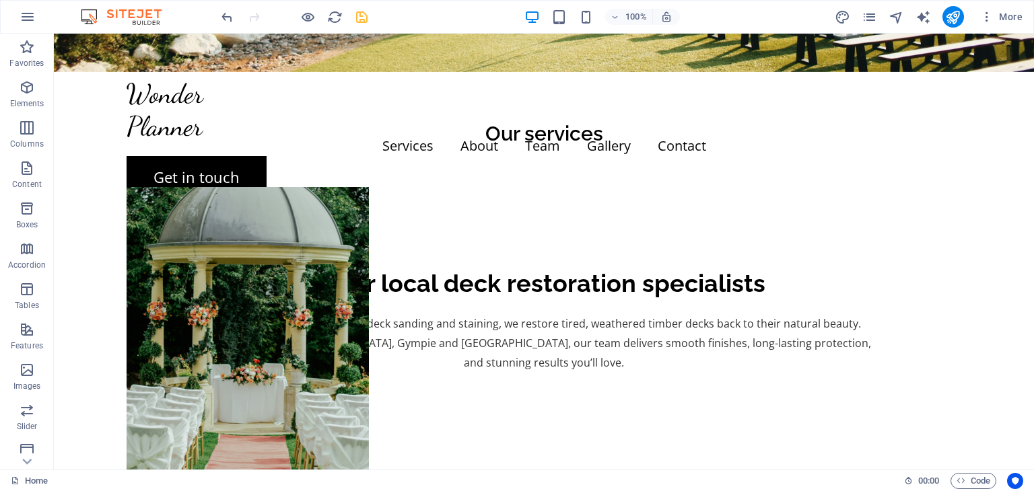
scroll to position [580, 0]
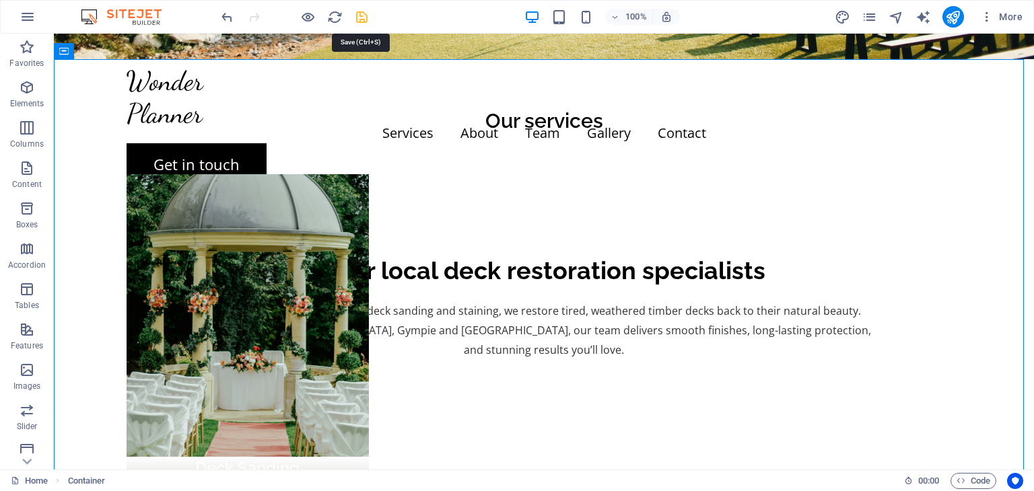
click at [364, 15] on icon "save" at bounding box center [361, 16] width 15 height 15
